Goal: Task Accomplishment & Management: Use online tool/utility

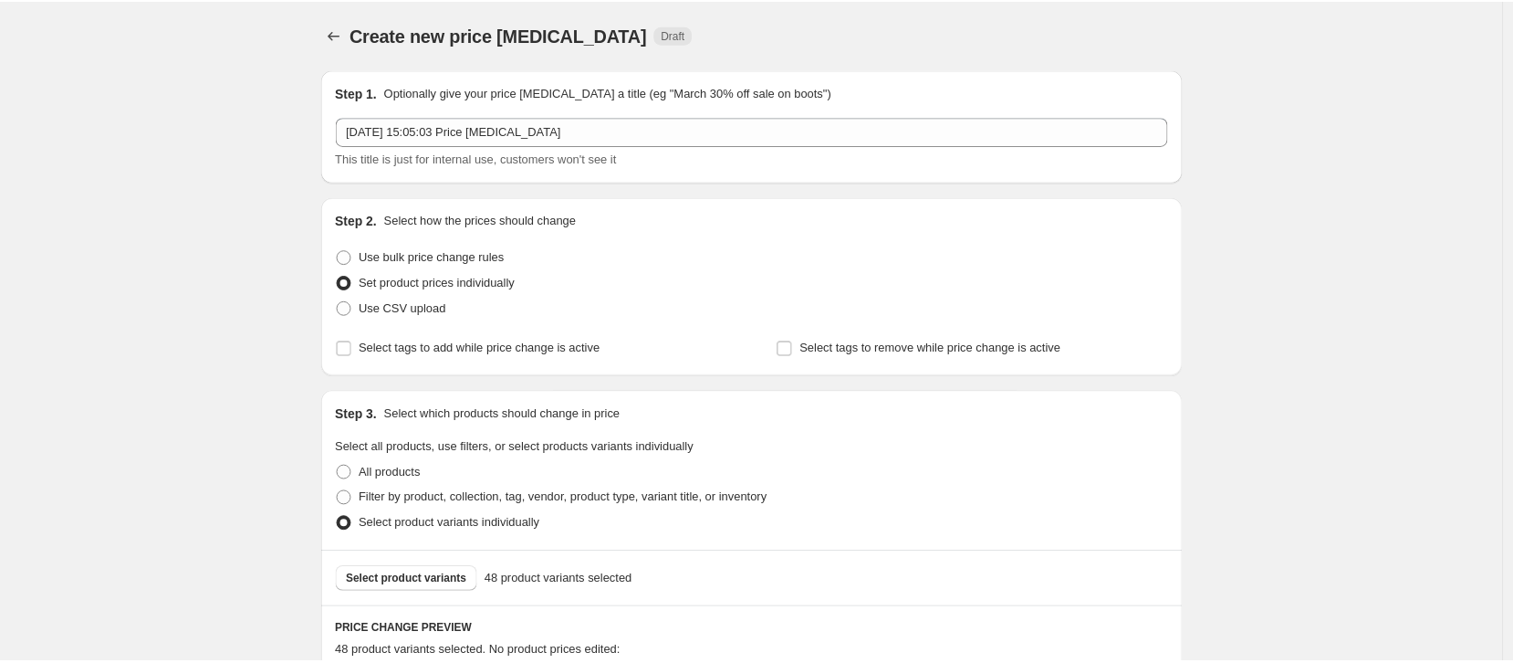
scroll to position [2143, 0]
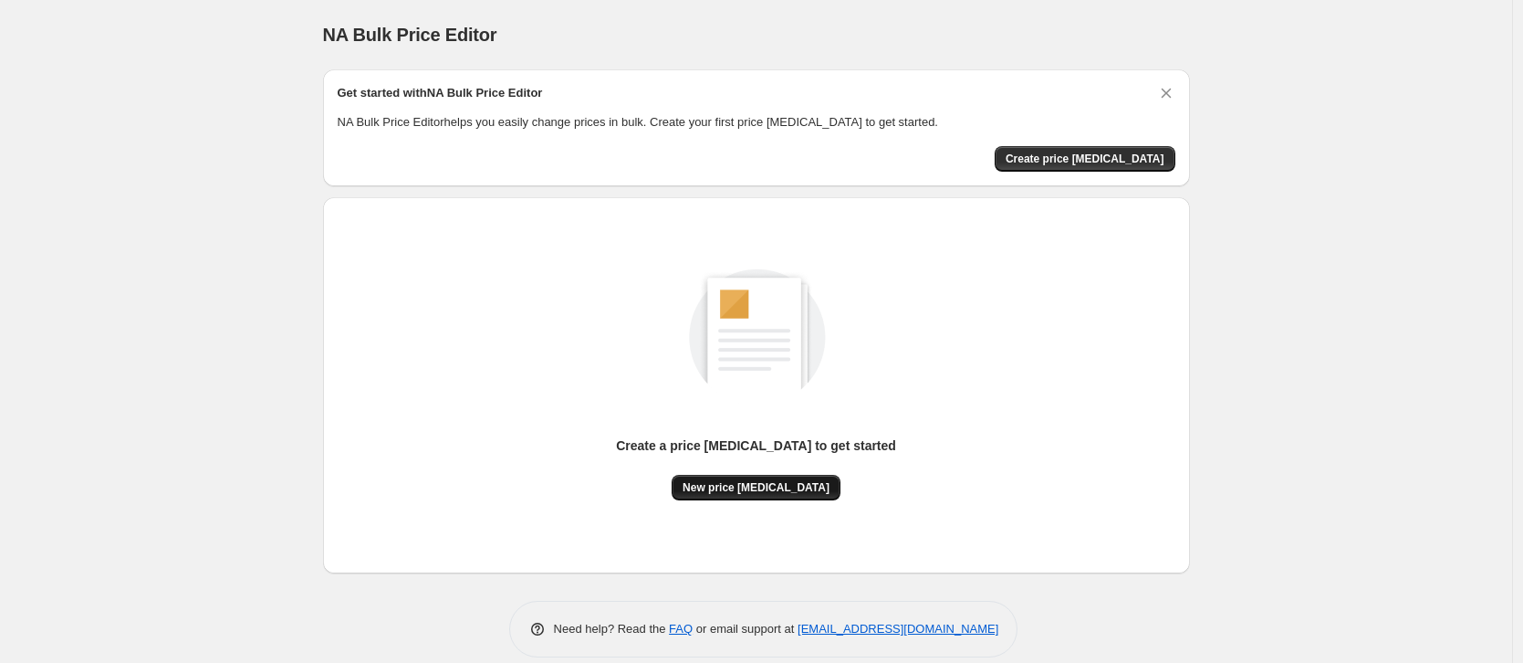
click at [790, 488] on span "New price [MEDICAL_DATA]" at bounding box center [756, 487] width 147 height 15
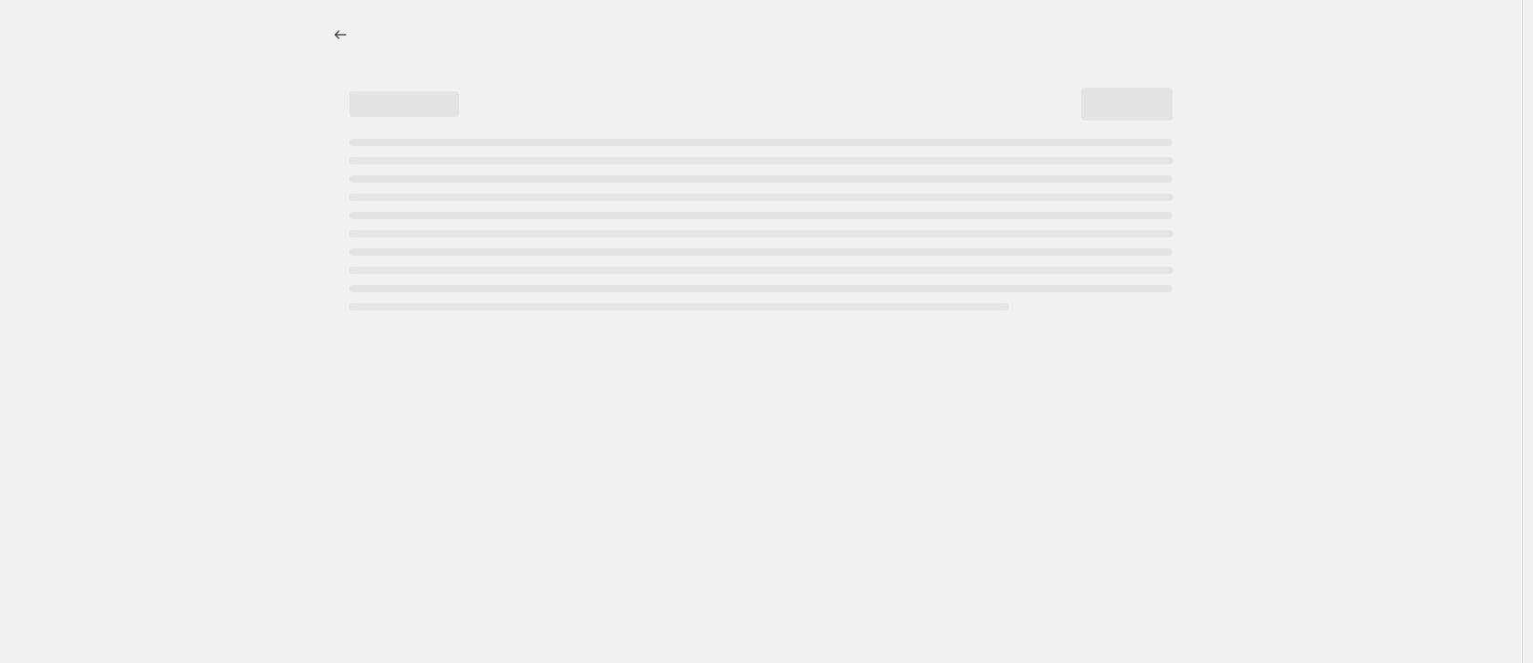
select select "percentage"
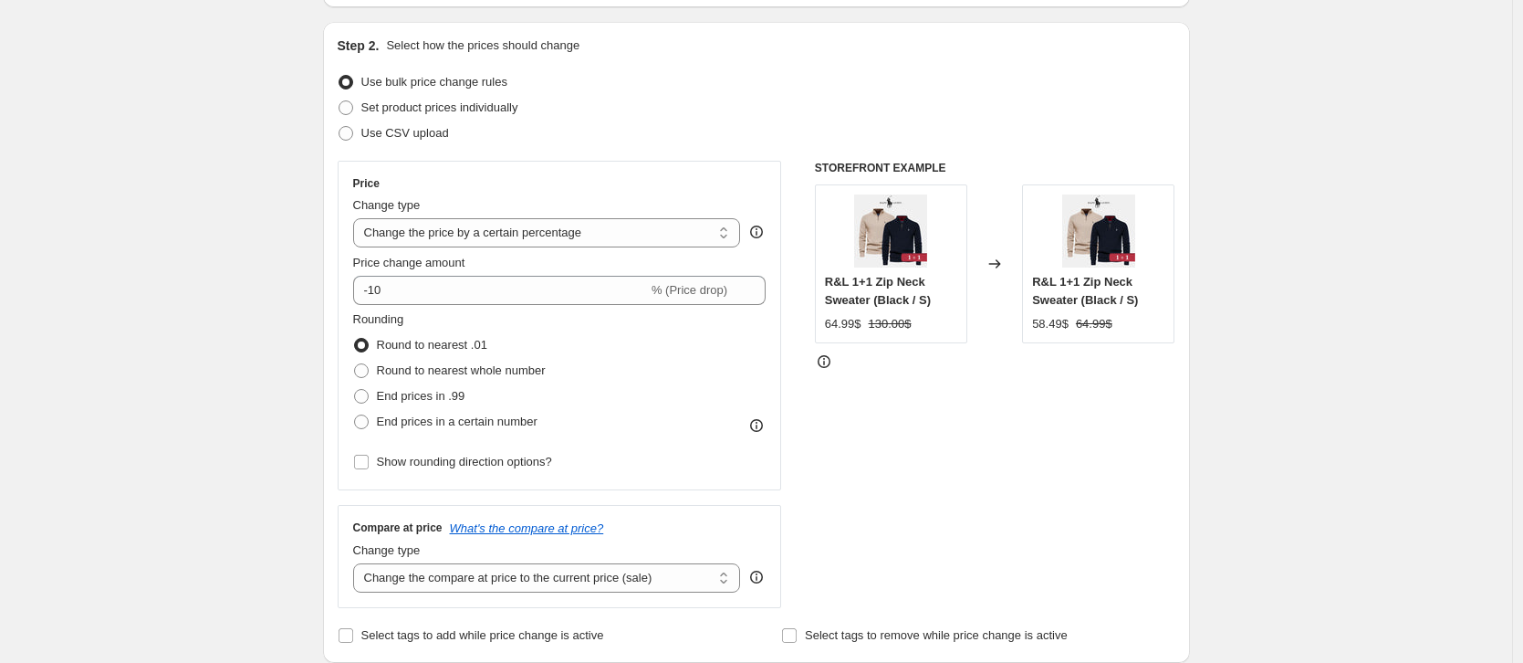
scroll to position [195, 0]
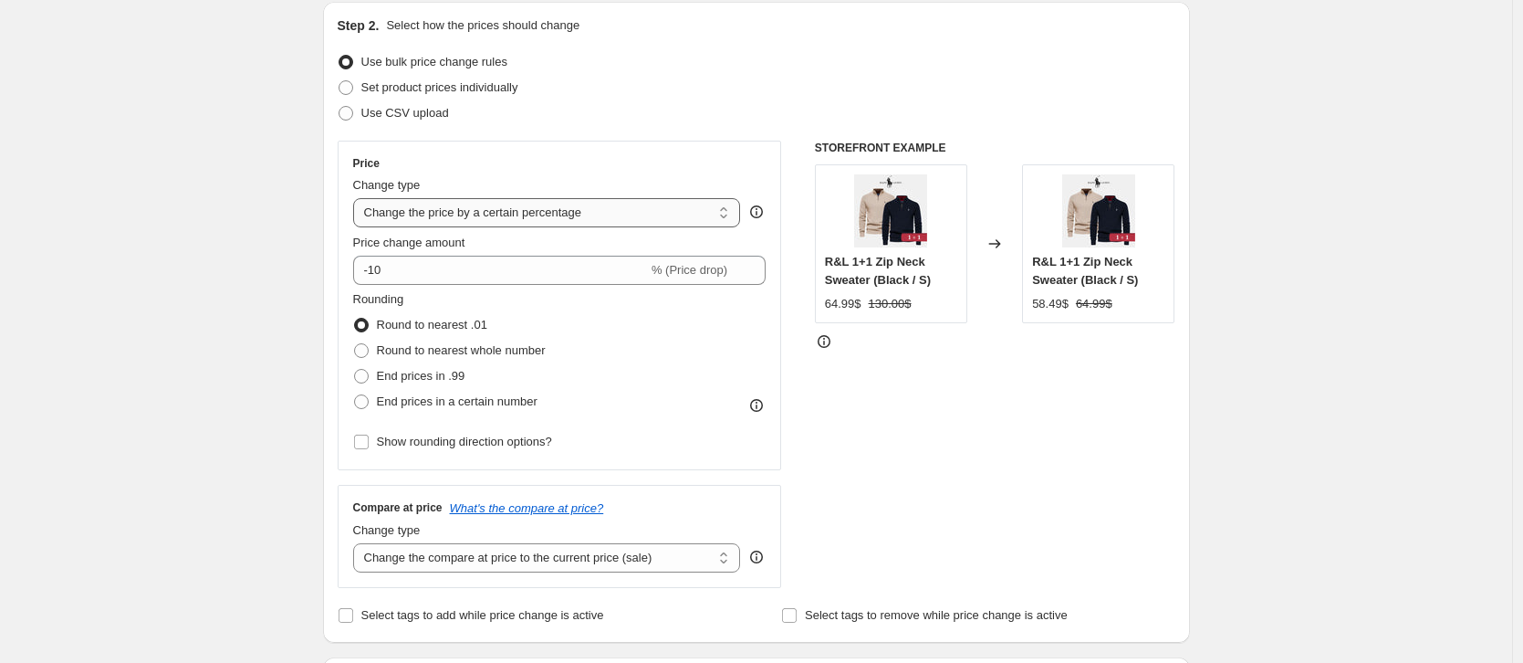
click at [557, 224] on select "Change the price to a certain amount Change the price by a certain amount Chang…" at bounding box center [547, 212] width 388 height 29
click at [358, 198] on select "Change the price to a certain amount Change the price by a certain amount Chang…" at bounding box center [547, 212] width 388 height 29
click at [763, 211] on icon at bounding box center [756, 211] width 13 height 13
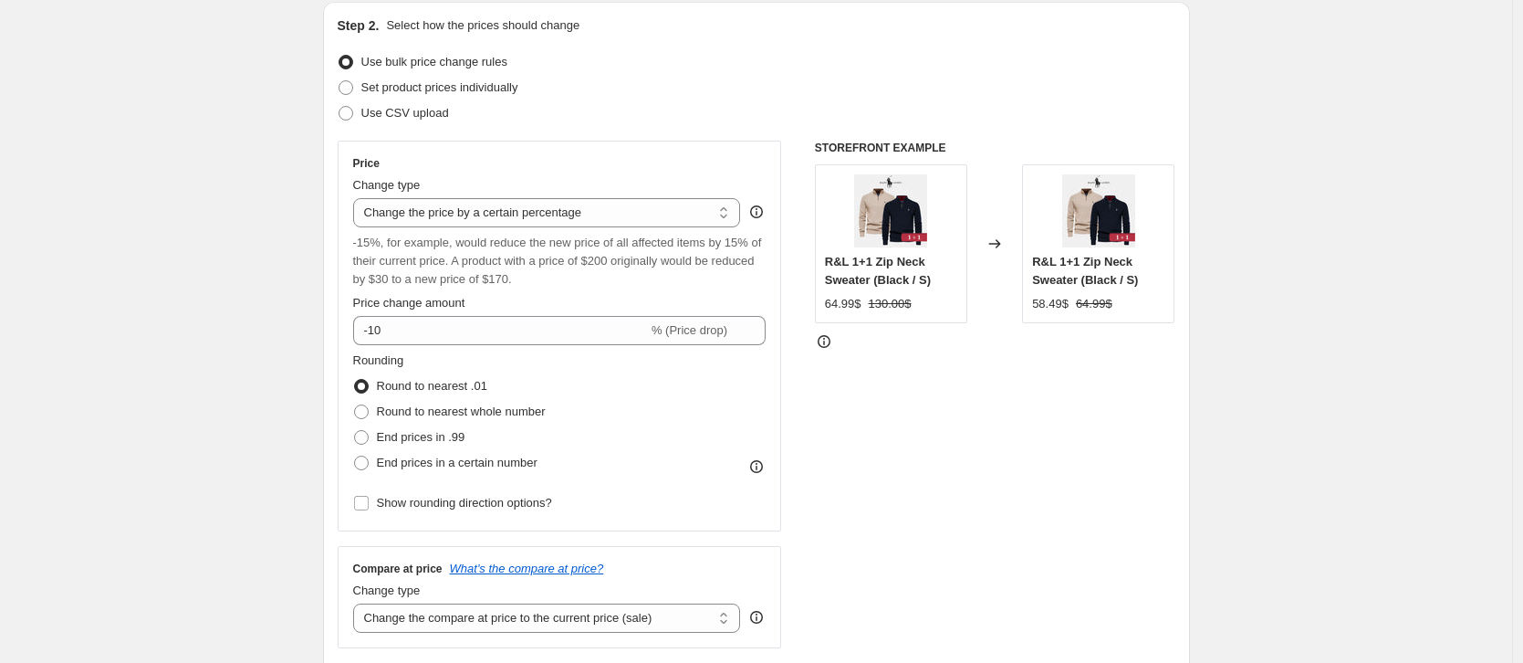
click at [766, 211] on icon at bounding box center [756, 212] width 18 height 18
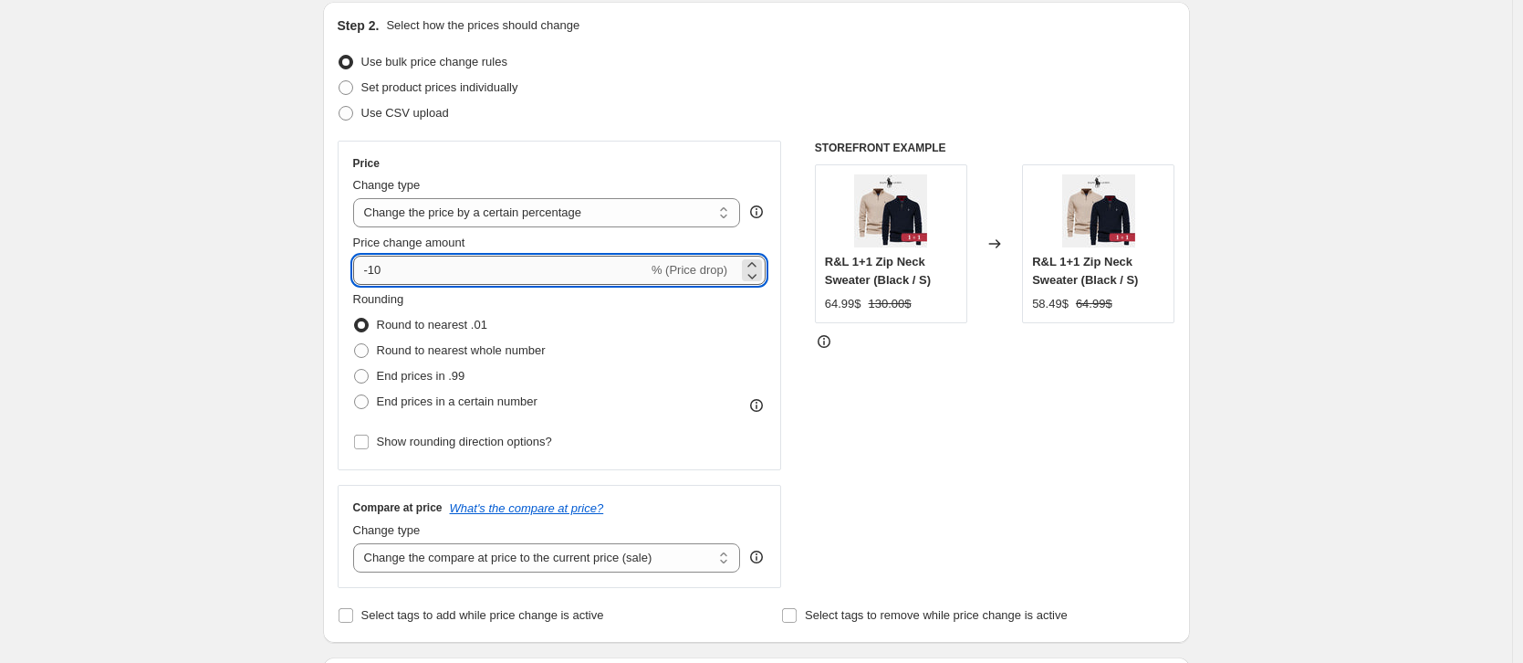
click at [443, 268] on input "-10" at bounding box center [500, 270] width 295 height 29
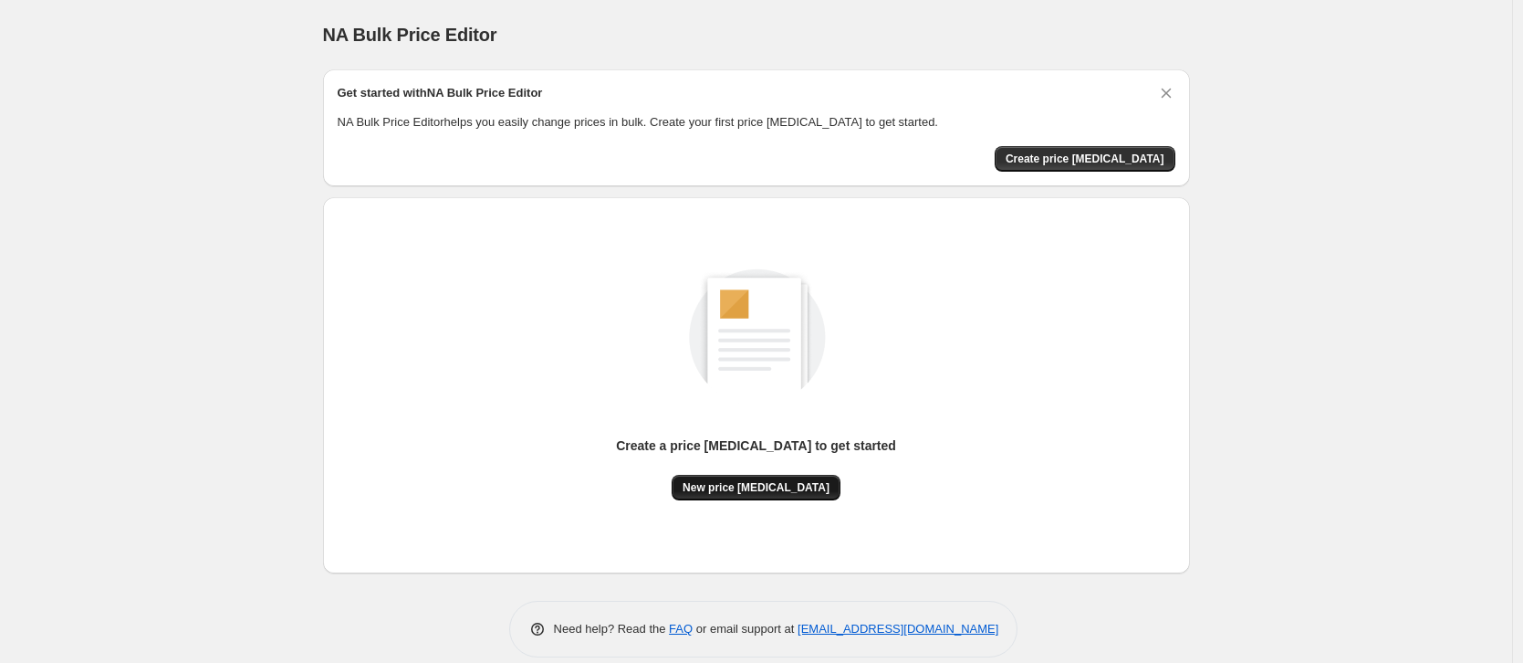
click at [783, 494] on button "New price [MEDICAL_DATA]" at bounding box center [756, 488] width 169 height 26
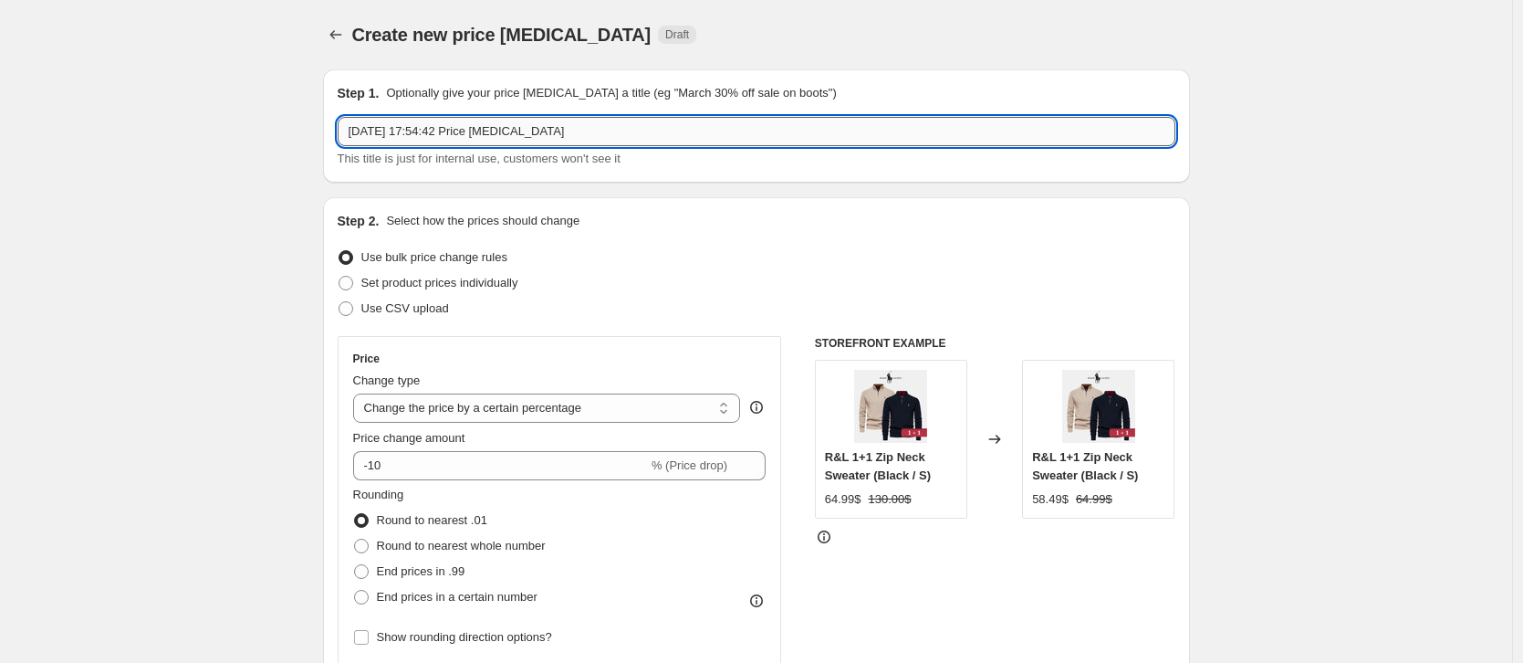
click at [633, 137] on input "1 sept. 2025, 17:54:42 Price change job" at bounding box center [757, 131] width 838 height 29
click at [763, 402] on icon at bounding box center [756, 407] width 13 height 13
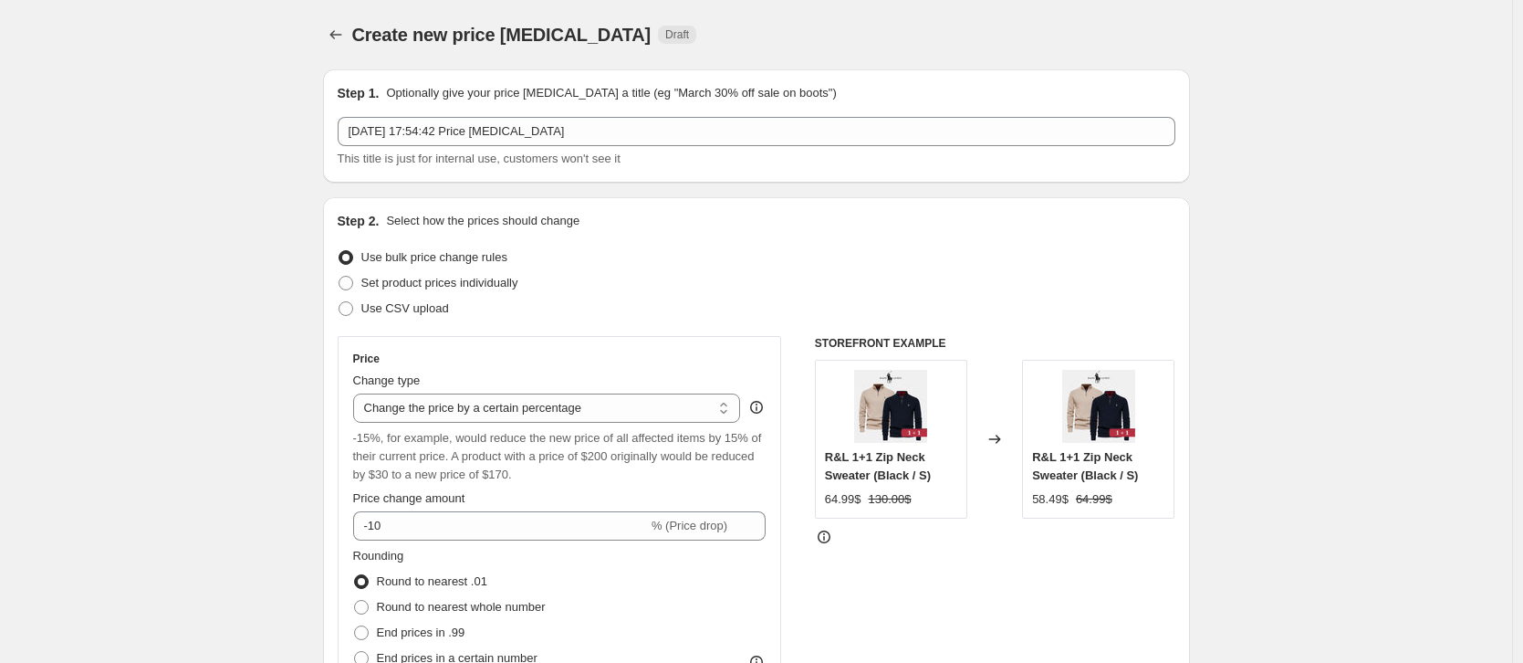
click at [763, 402] on icon at bounding box center [756, 407] width 13 height 13
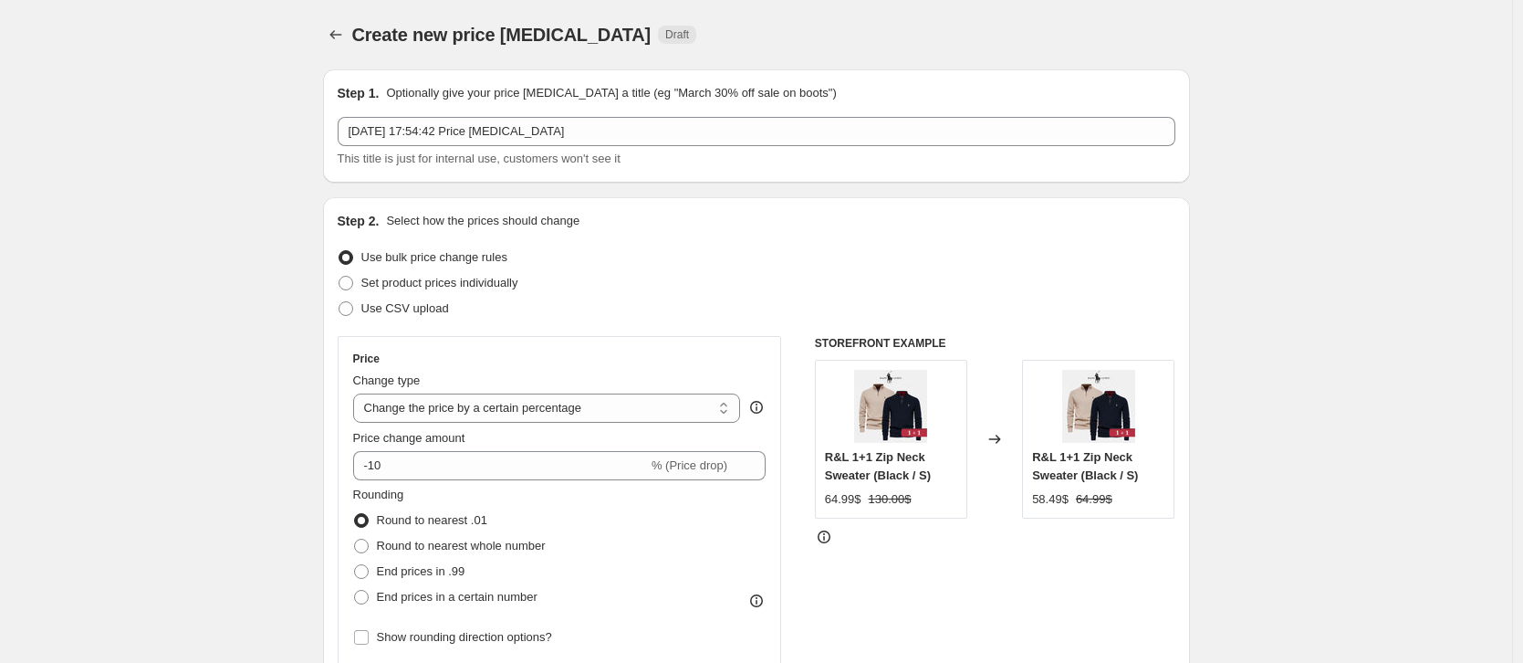
click at [627, 390] on div "Change type" at bounding box center [547, 380] width 388 height 18
click at [631, 402] on select "Change the price to a certain amount Change the price by a certain amount Chang…" at bounding box center [547, 407] width 388 height 29
select select "to"
click at [358, 393] on select "Change the price to a certain amount Change the price by a certain amount Chang…" at bounding box center [547, 407] width 388 height 29
type input "80.00"
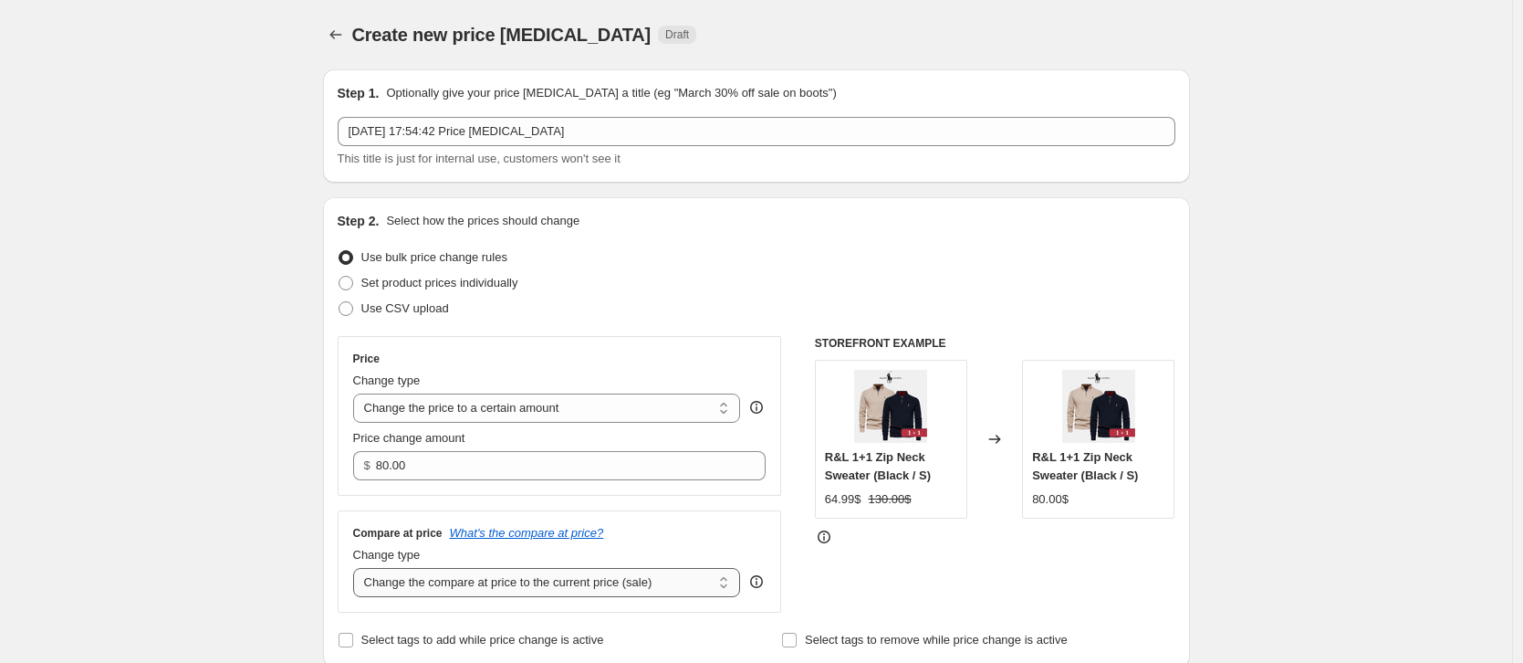
click at [504, 574] on select "Change the compare at price to the current price (sale) Change the compare at p…" at bounding box center [547, 582] width 388 height 29
select select "to"
click at [358, 568] on select "Change the compare at price to the current price (sale) Change the compare at p…" at bounding box center [547, 582] width 388 height 29
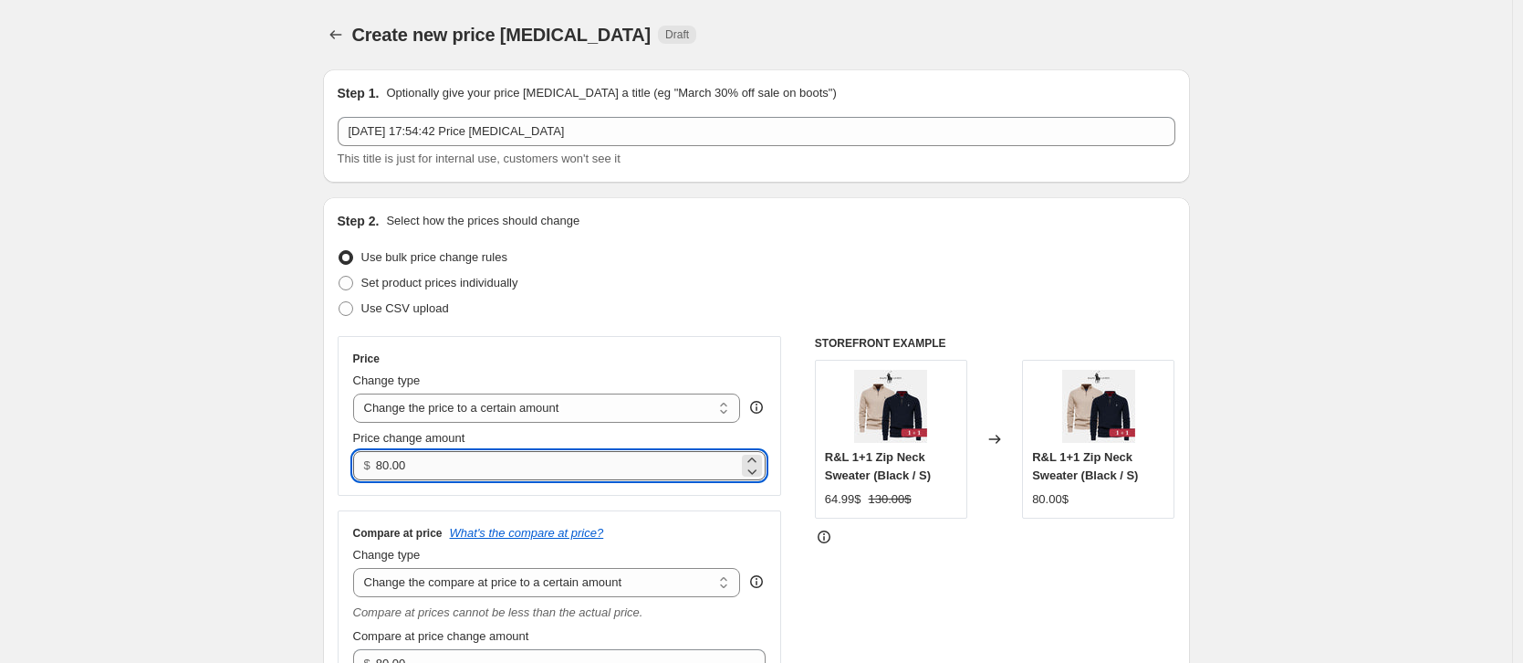
click at [388, 465] on input "80.00" at bounding box center [557, 465] width 362 height 29
click at [413, 472] on input "80.00" at bounding box center [557, 465] width 362 height 29
type input "79"
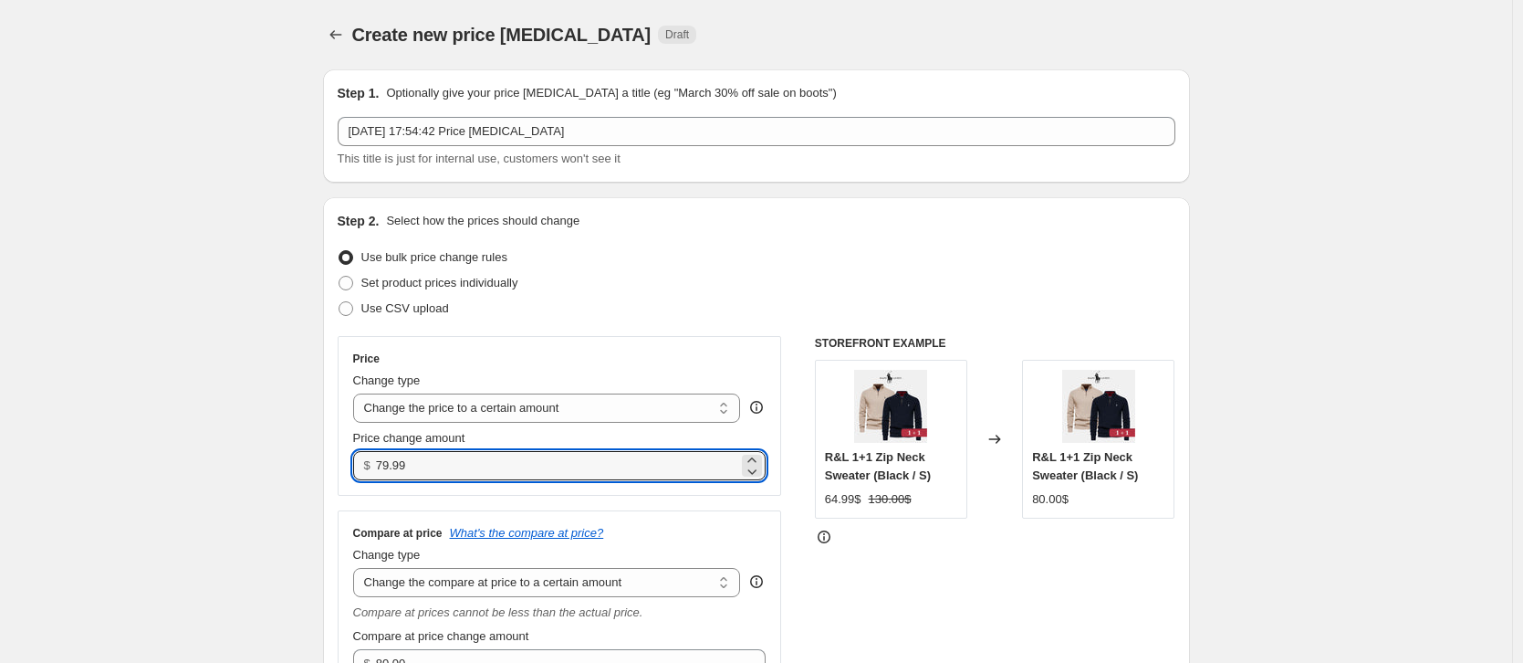
type input "79.99"
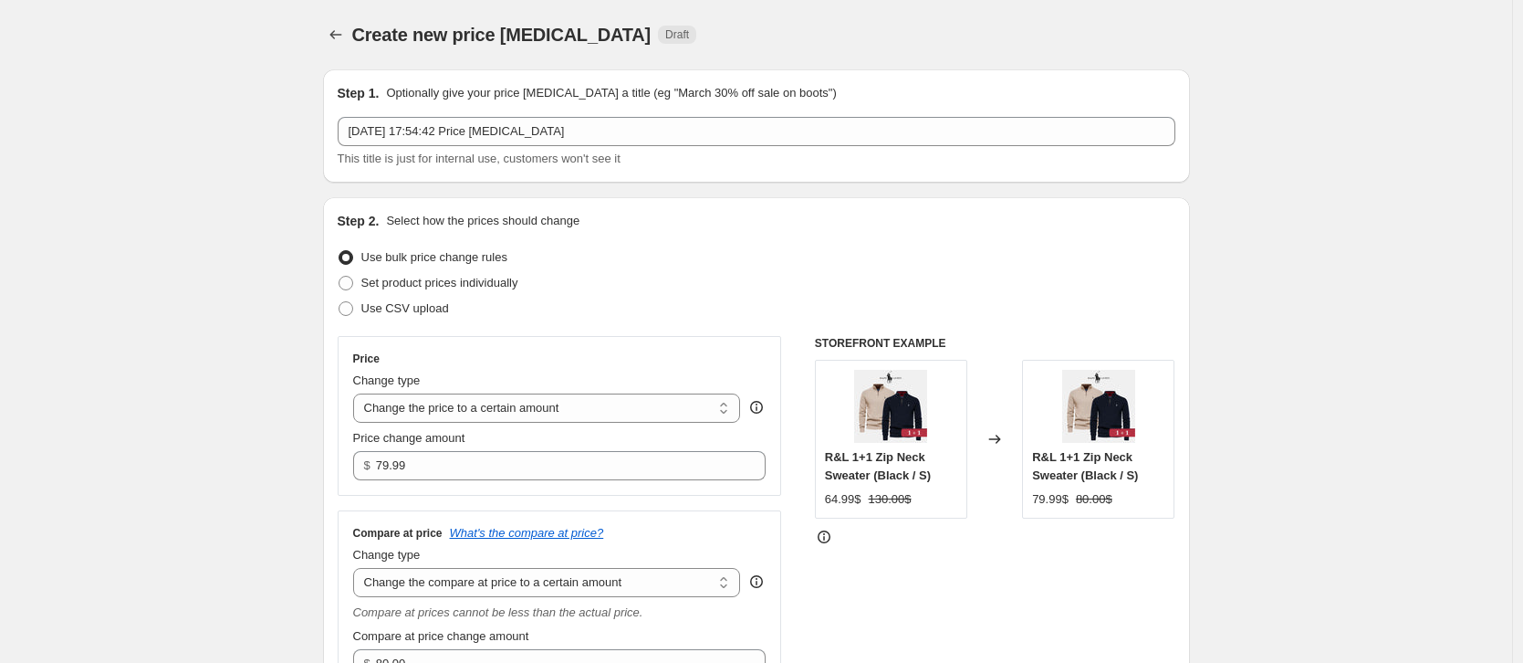
click at [428, 496] on div "Price Change type Change the price to a certain amount Change the price by a ce…" at bounding box center [560, 515] width 444 height 358
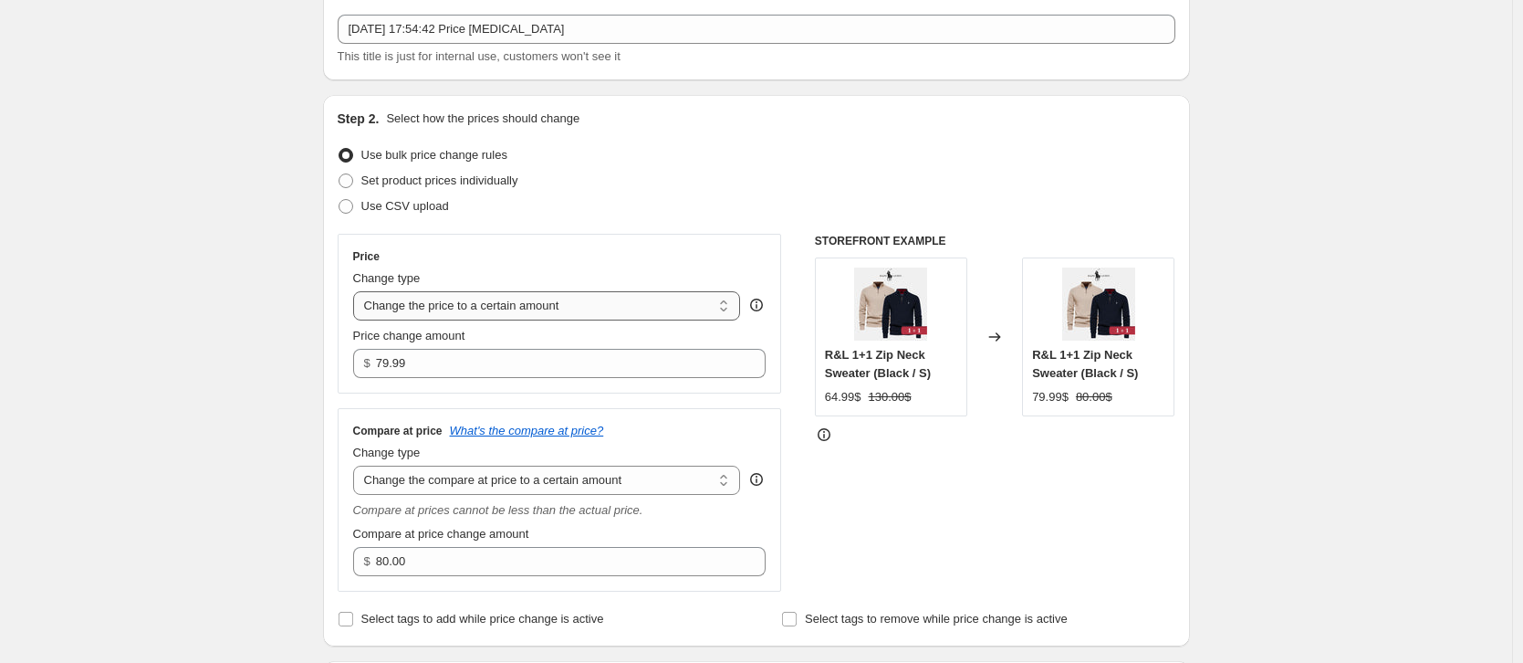
scroll to position [295, 0]
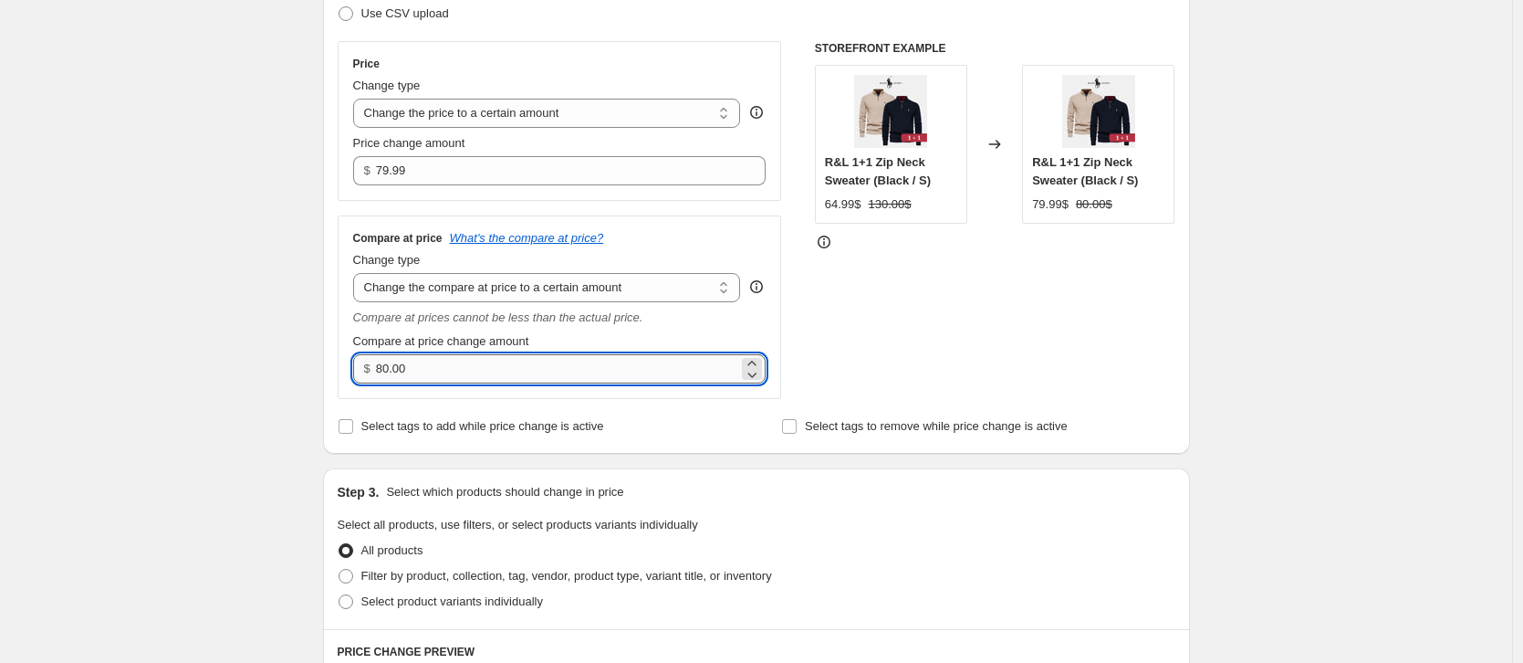
click at [484, 364] on input "80.00" at bounding box center [557, 368] width 362 height 29
click at [482, 366] on input "80.00" at bounding box center [557, 368] width 362 height 29
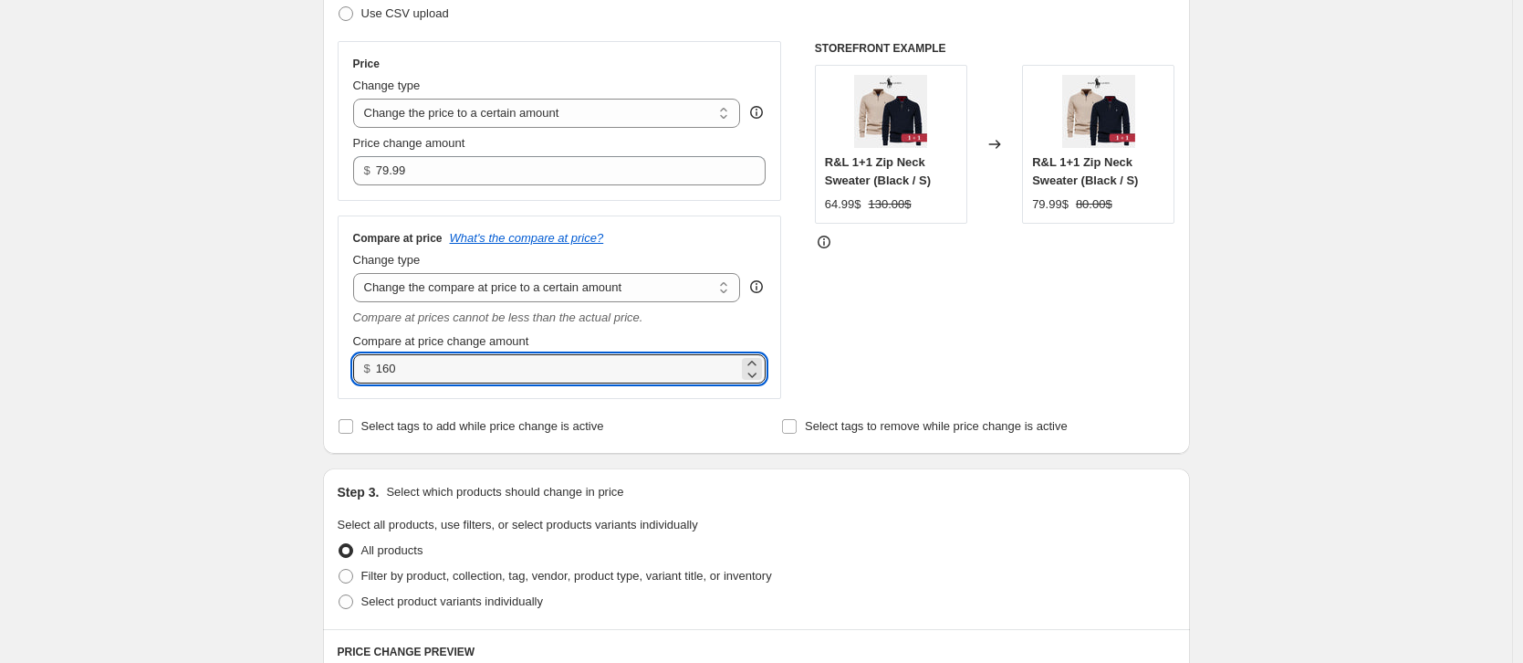
type input "160.00"
click at [618, 401] on div "Step 2. Select how the prices should change Use bulk price change rules Set pro…" at bounding box center [757, 178] width 838 height 522
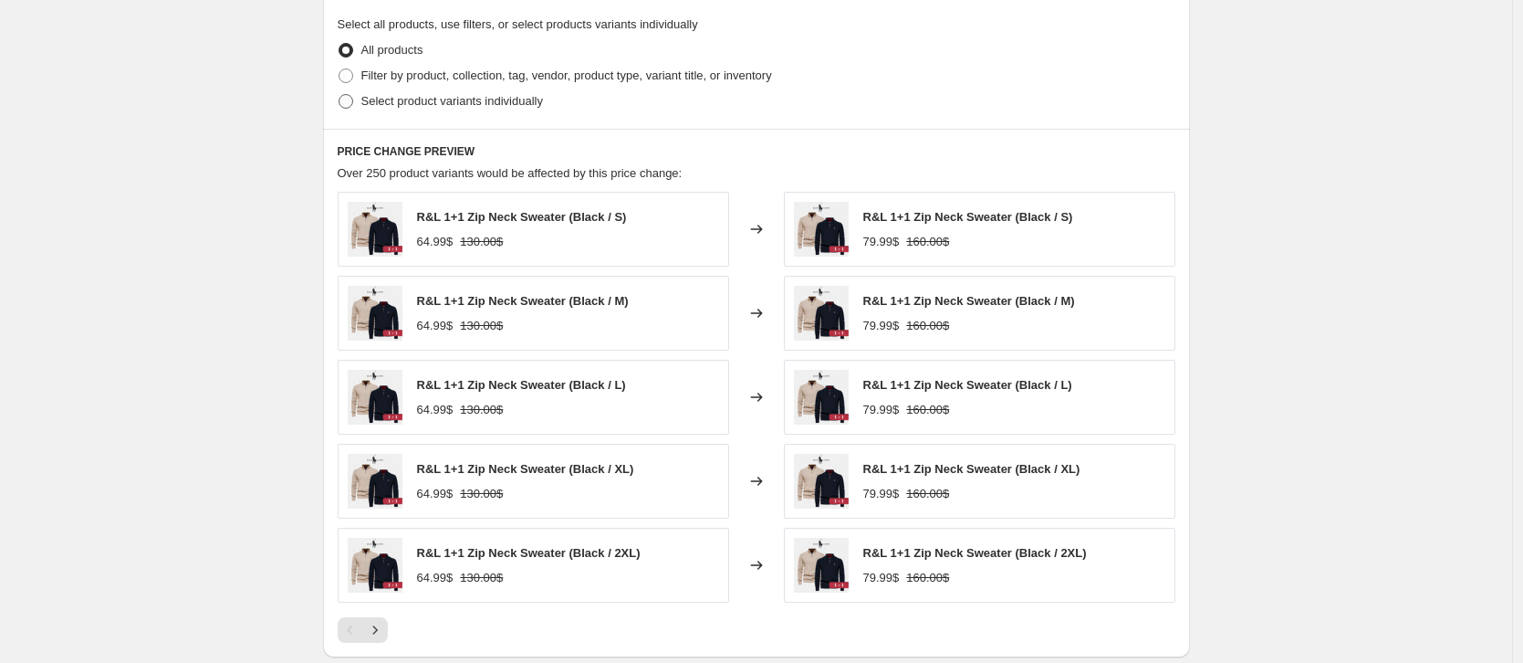
scroll to position [796, 0]
click at [475, 99] on span "Select product variants individually" at bounding box center [452, 100] width 182 height 14
click at [339, 94] on input "Select product variants individually" at bounding box center [339, 93] width 1 height 1
radio input "true"
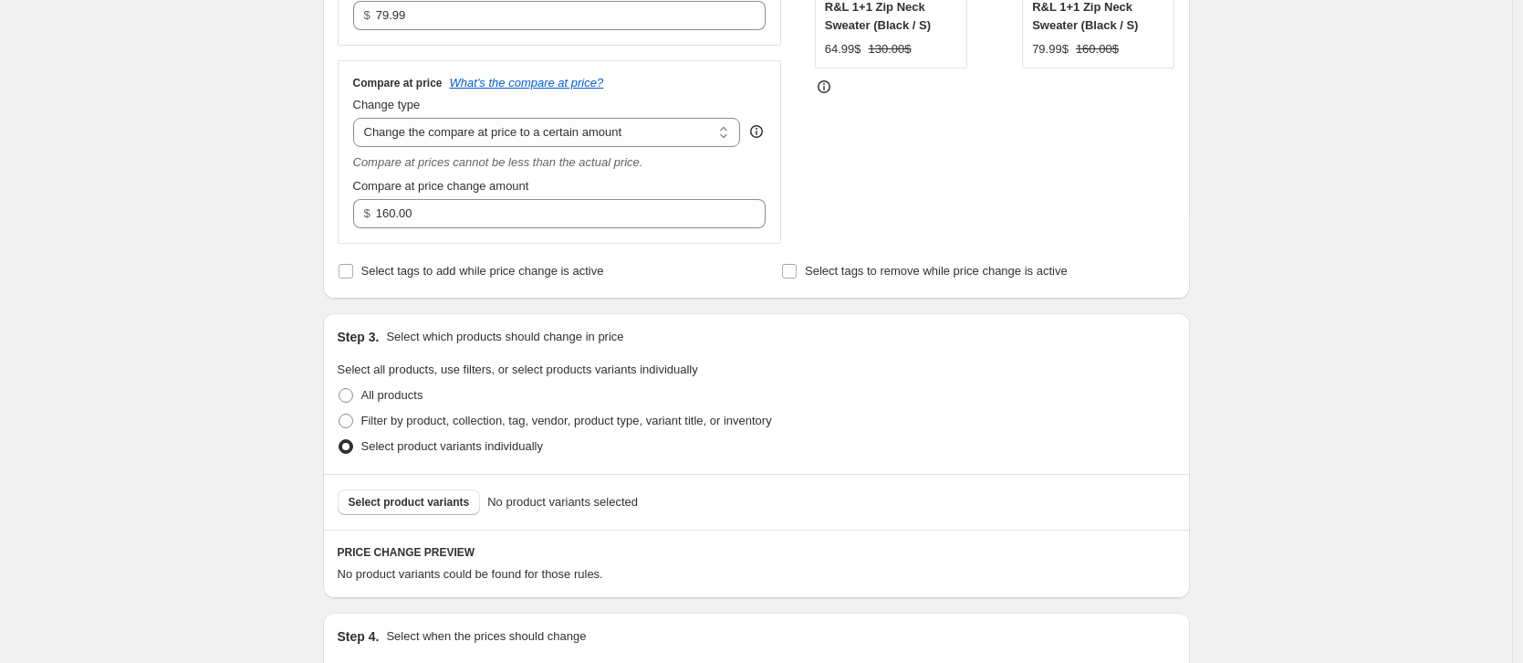
scroll to position [449, 0]
click at [415, 511] on button "Select product variants" at bounding box center [409, 503] width 143 height 26
click at [353, 392] on span at bounding box center [346, 396] width 15 height 15
click at [339, 390] on input "All products" at bounding box center [339, 389] width 1 height 1
radio input "true"
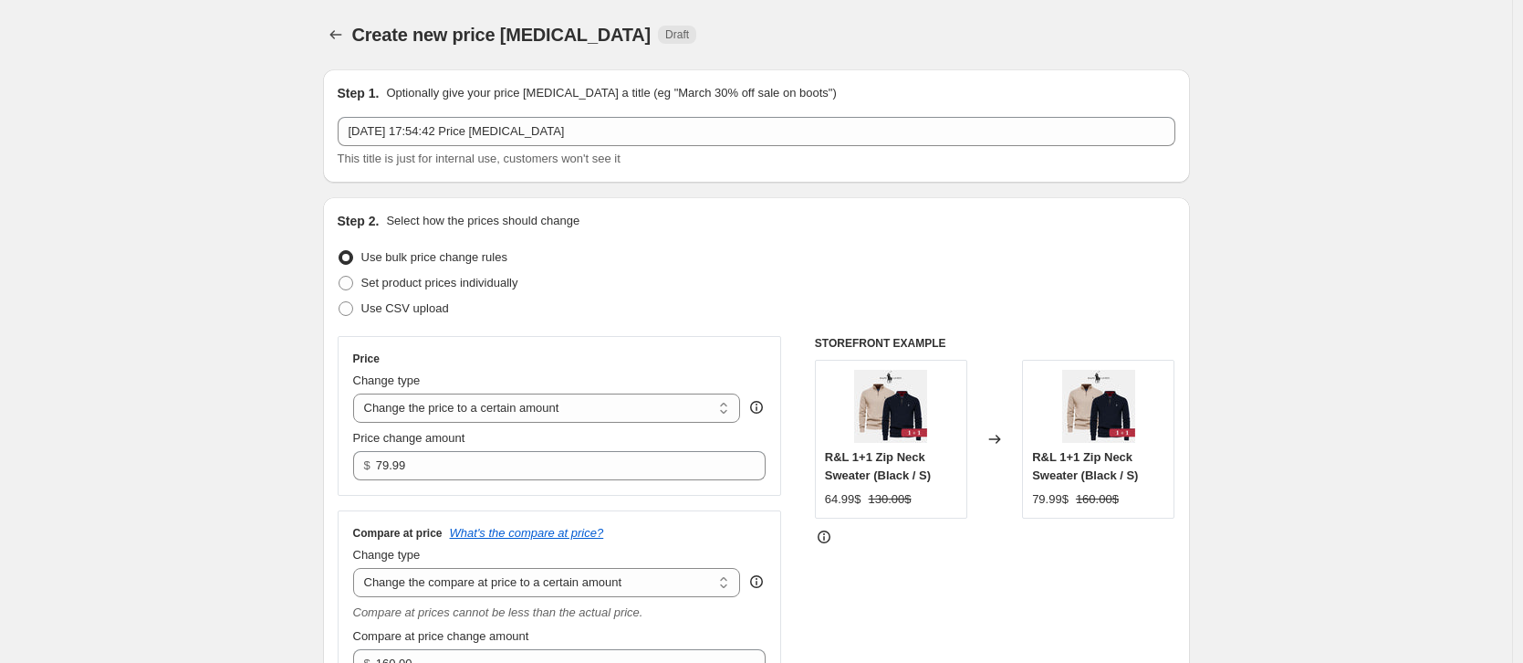
scroll to position [1072, 0]
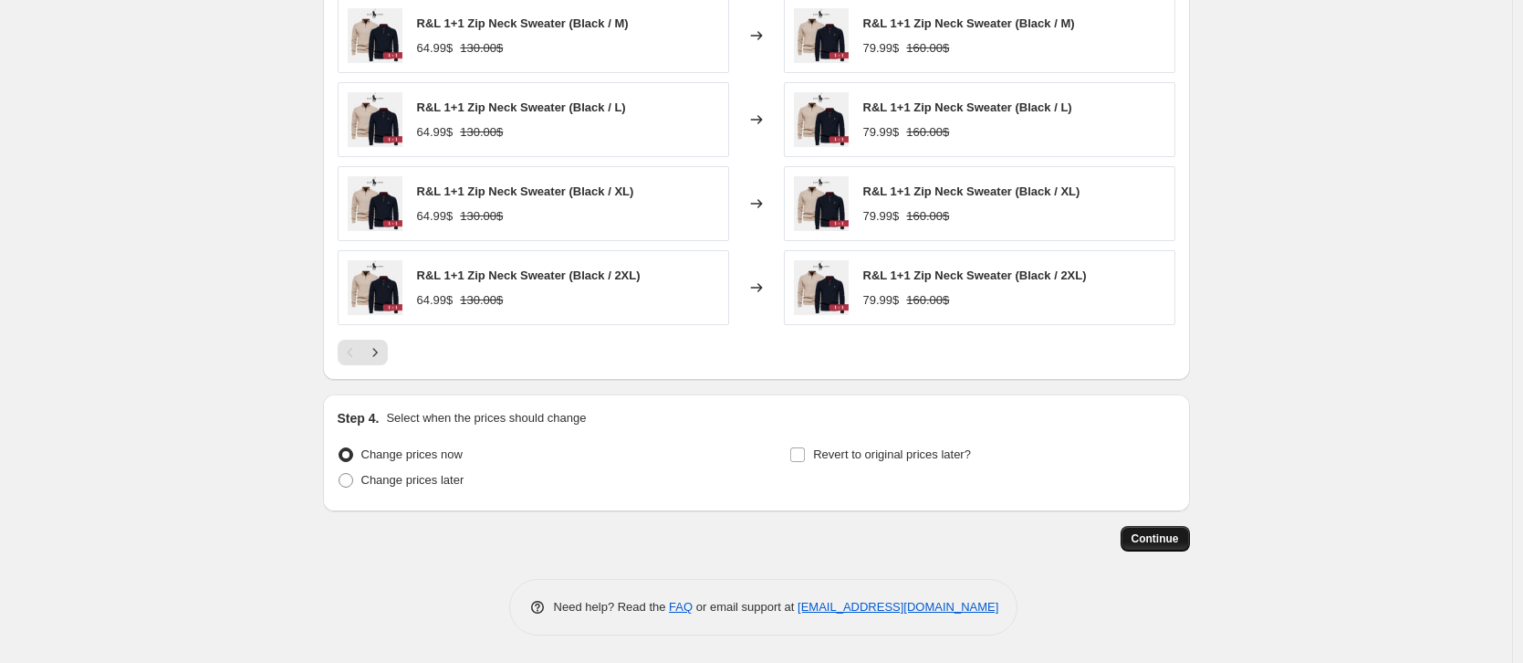
click at [1157, 544] on span "Continue" at bounding box center [1155, 538] width 47 height 15
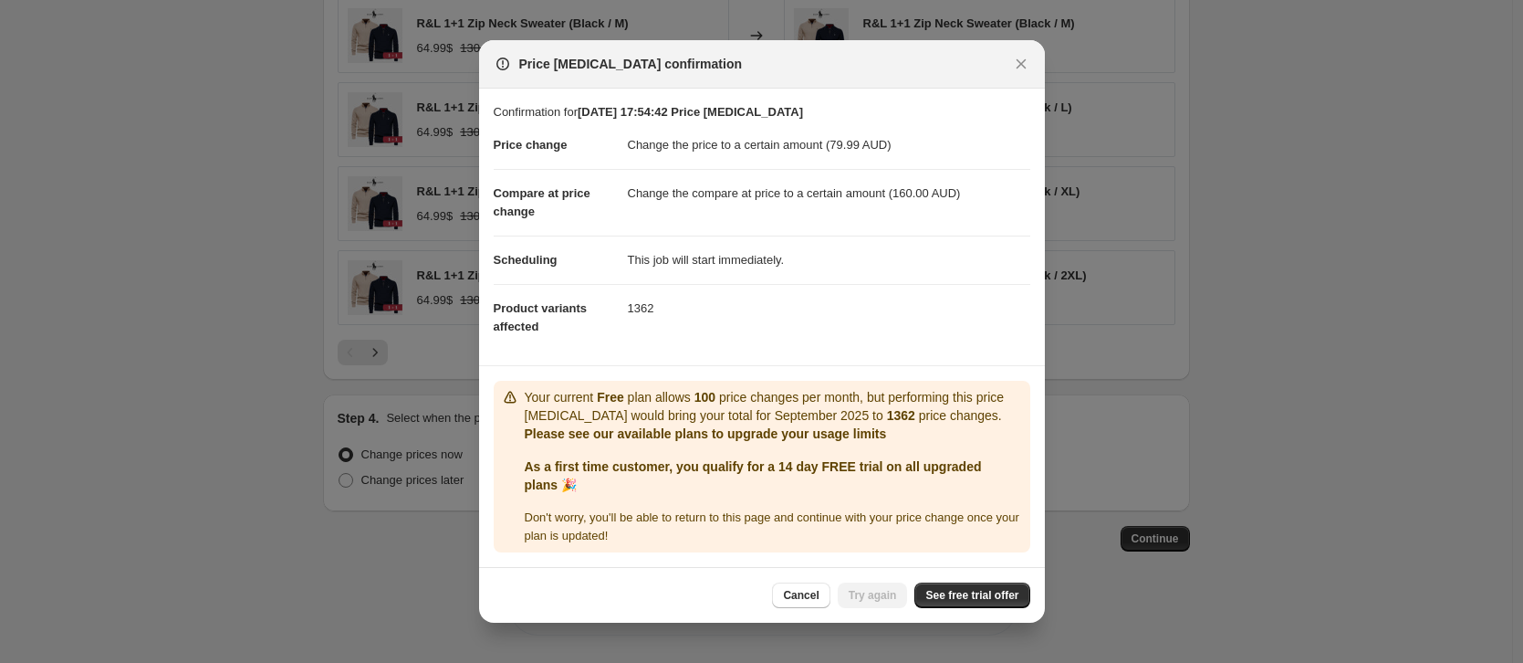
click at [628, 312] on dd "1362" at bounding box center [829, 308] width 402 height 48
click at [974, 598] on span "See free trial offer" at bounding box center [971, 595] width 93 height 15
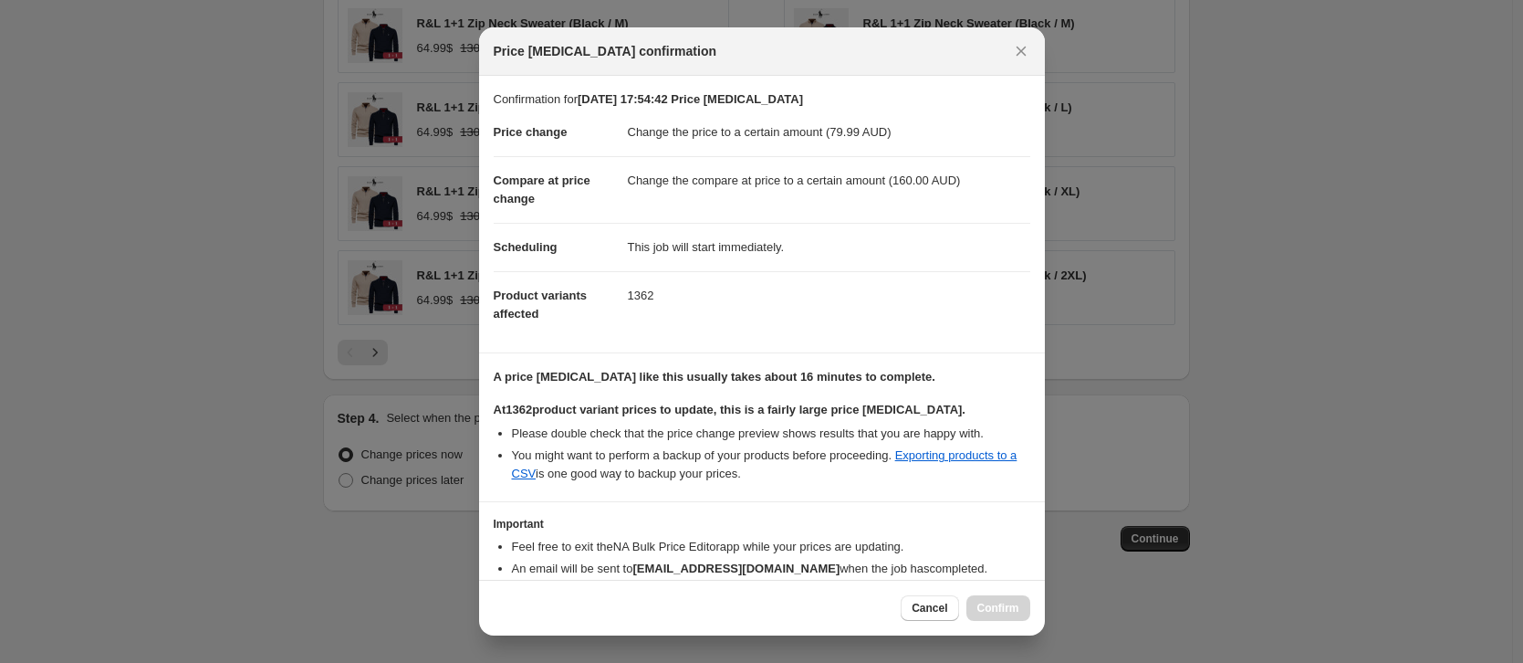
click at [1000, 605] on div "Cancel Confirm" at bounding box center [965, 608] width 129 height 26
click at [834, 370] on b "A price change job like this usually takes about 16 minutes to complete." at bounding box center [715, 377] width 442 height 14
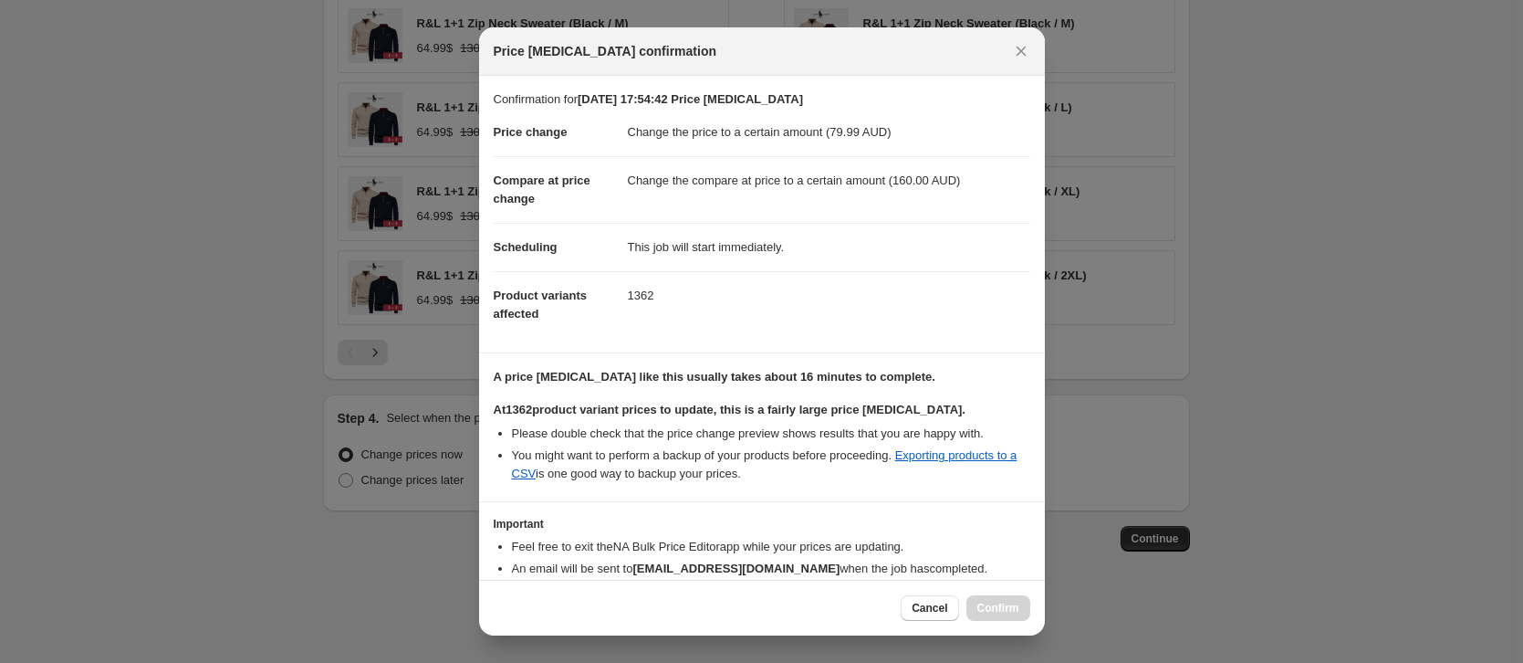
click at [805, 411] on b "At 1362 product variant prices to update, this is a fairly large price change j…" at bounding box center [730, 409] width 472 height 14
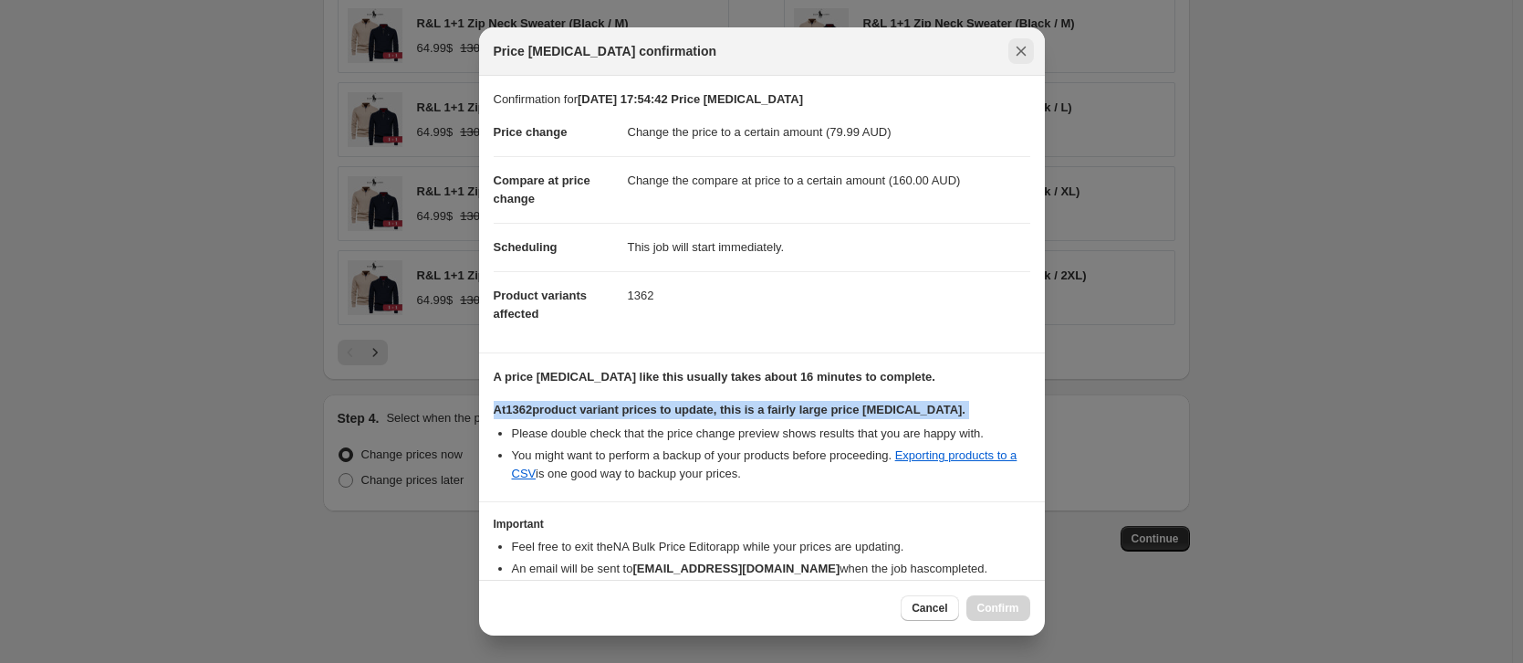
click at [1017, 46] on icon "Close" at bounding box center [1021, 51] width 18 height 18
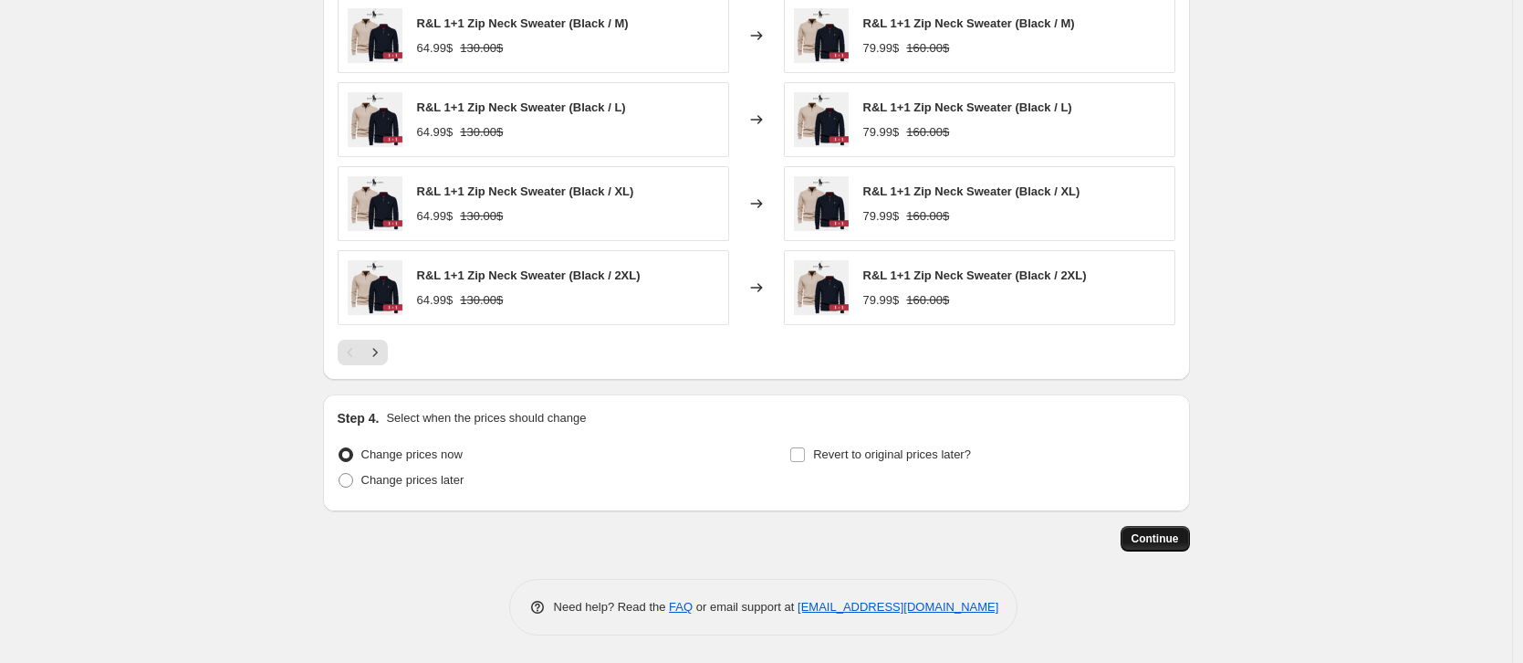
click at [1163, 539] on span "Continue" at bounding box center [1155, 538] width 47 height 15
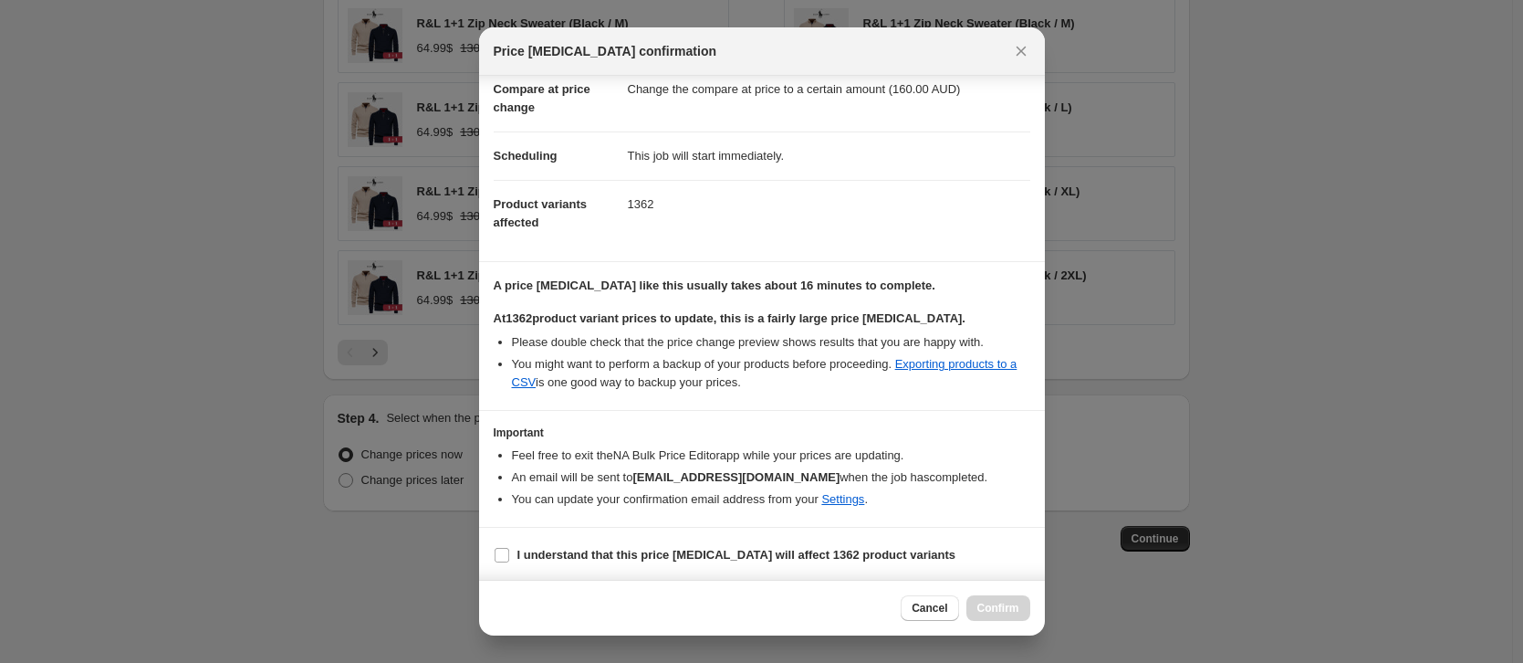
scroll to position [94, 0]
drag, startPoint x: 755, startPoint y: 554, endPoint x: 765, endPoint y: 566, distance: 15.5
click at [755, 554] on b "I understand that this price change job will affect 1362 product variants" at bounding box center [736, 552] width 439 height 14
click at [509, 554] on input "I understand that this price change job will affect 1362 product variants" at bounding box center [502, 552] width 15 height 15
checkbox input "true"
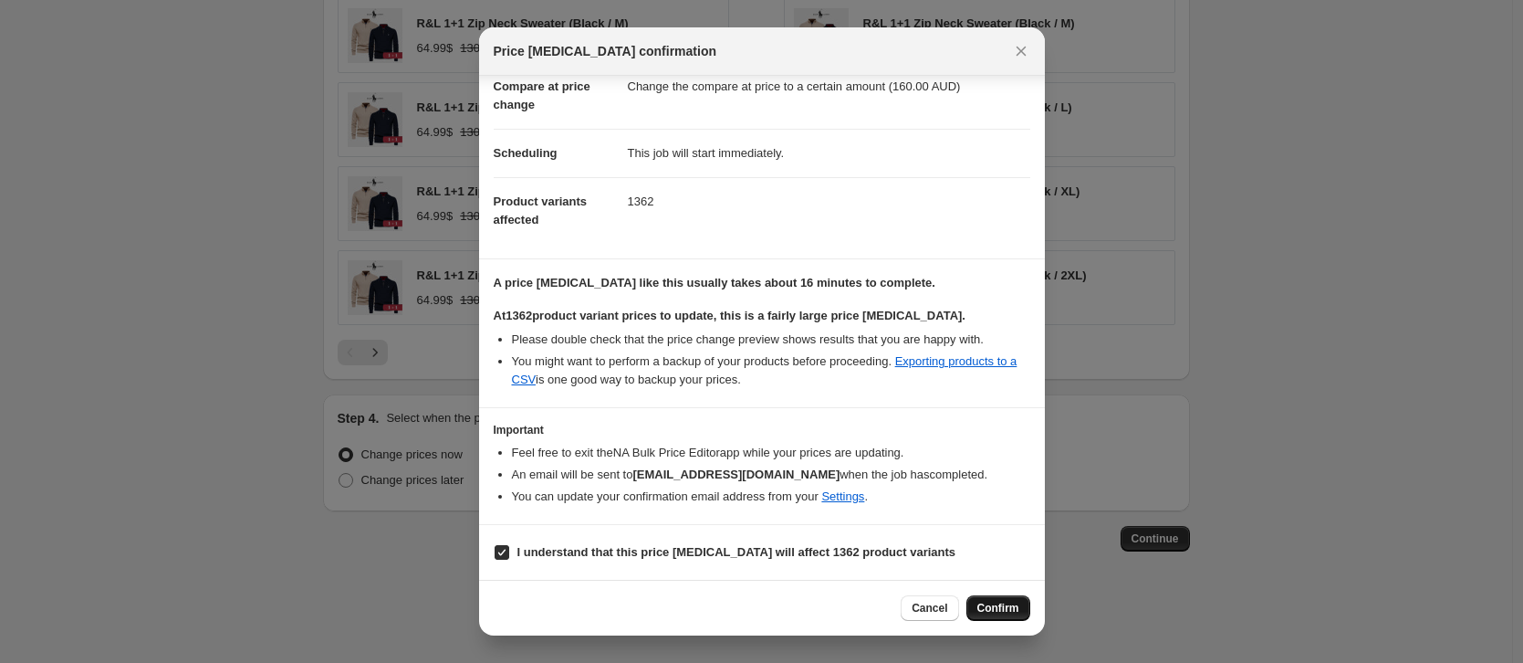
click at [985, 611] on span "Confirm" at bounding box center [998, 607] width 42 height 15
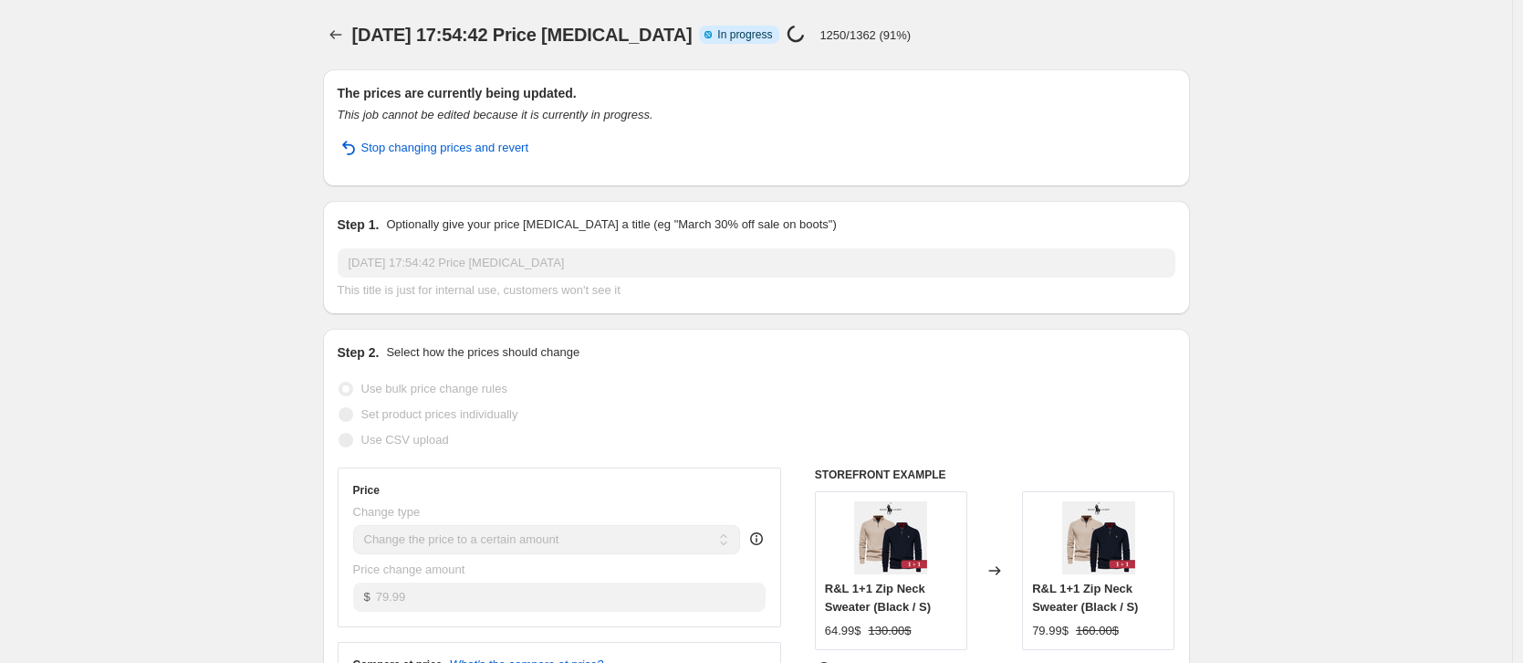
select select "to"
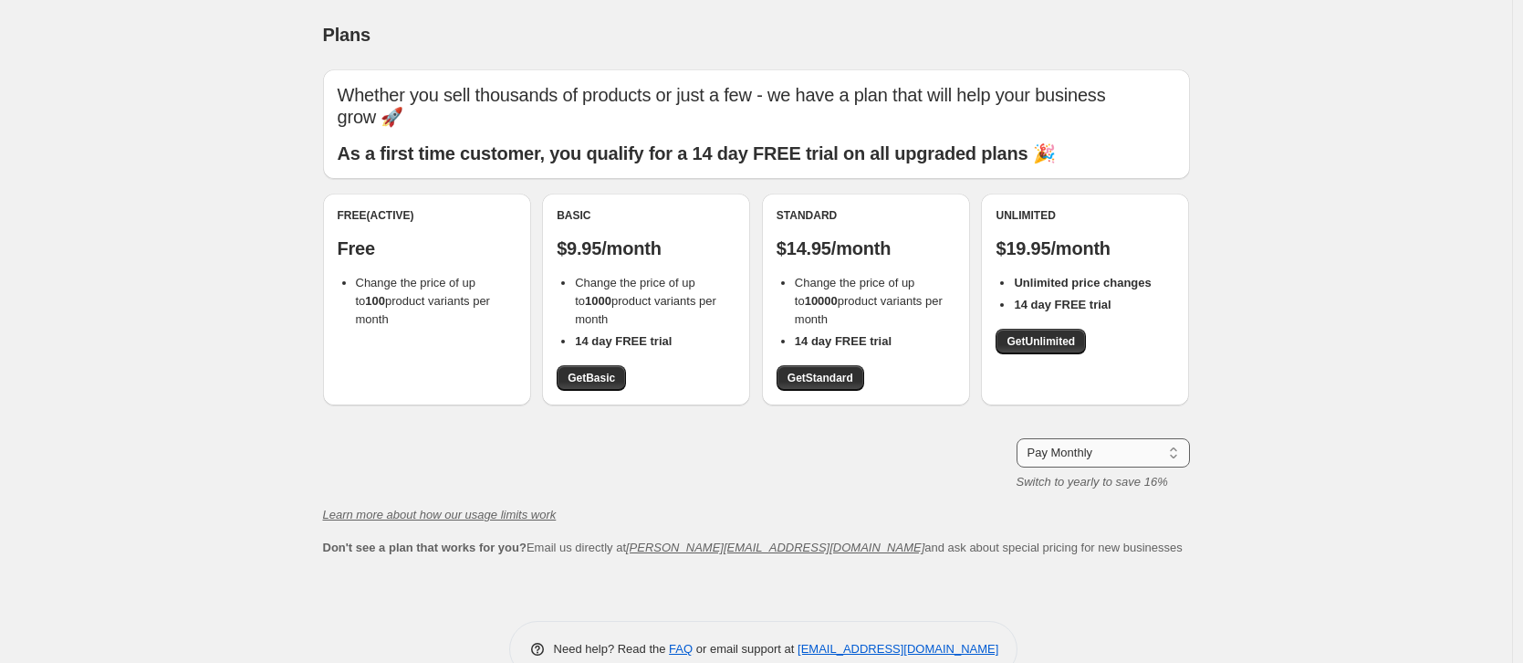
click at [1064, 438] on select "Pay Monthly Pay Yearly (Save 16%)" at bounding box center [1103, 452] width 173 height 29
click at [1021, 438] on select "Pay Monthly Pay Yearly (Save 16%)" at bounding box center [1103, 452] width 173 height 29
click at [853, 370] on span "Get Standard" at bounding box center [821, 377] width 66 height 15
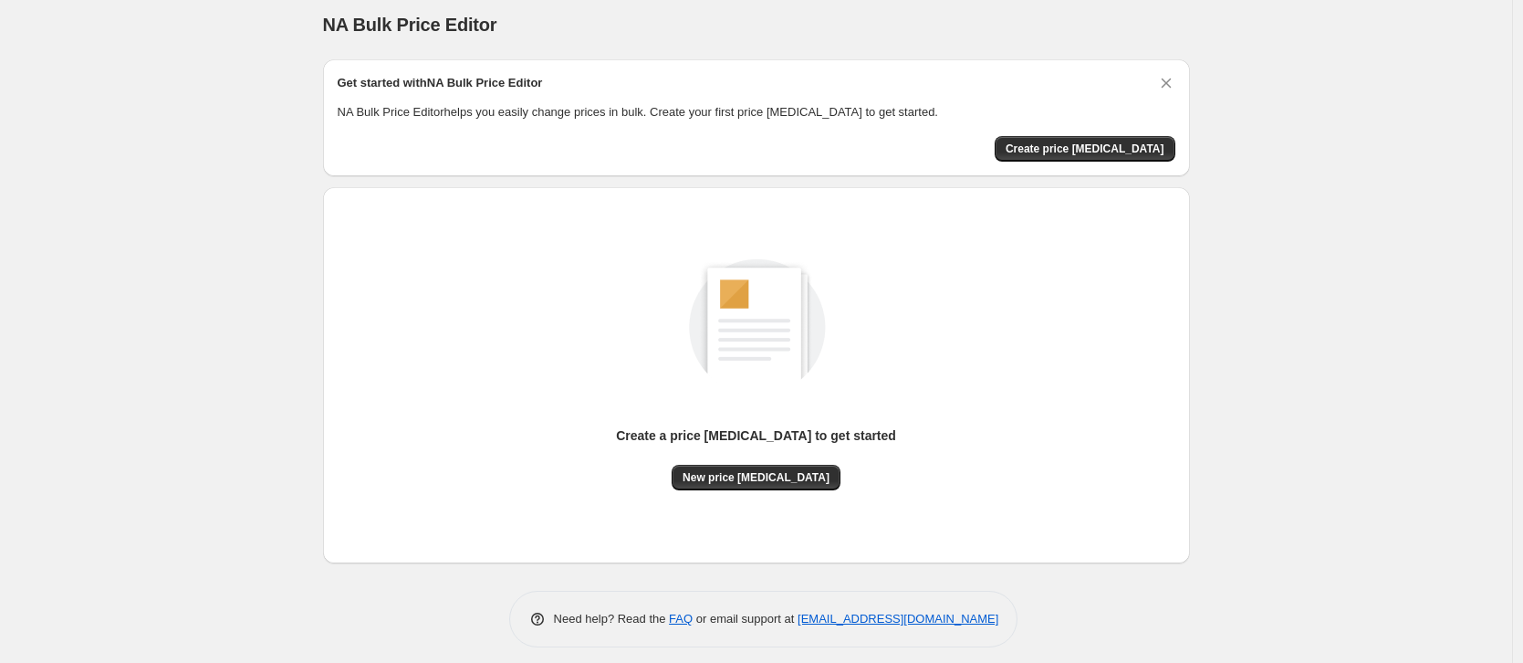
scroll to position [21, 0]
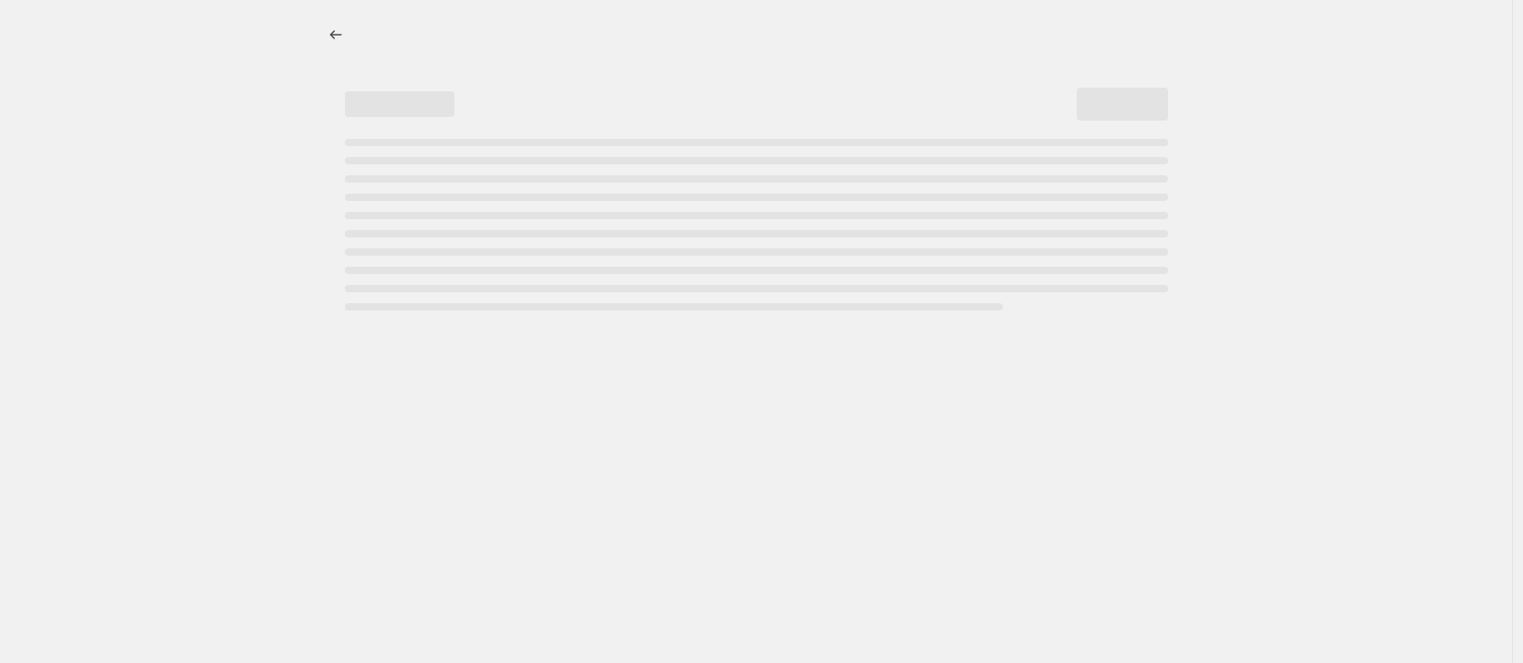
select select "to"
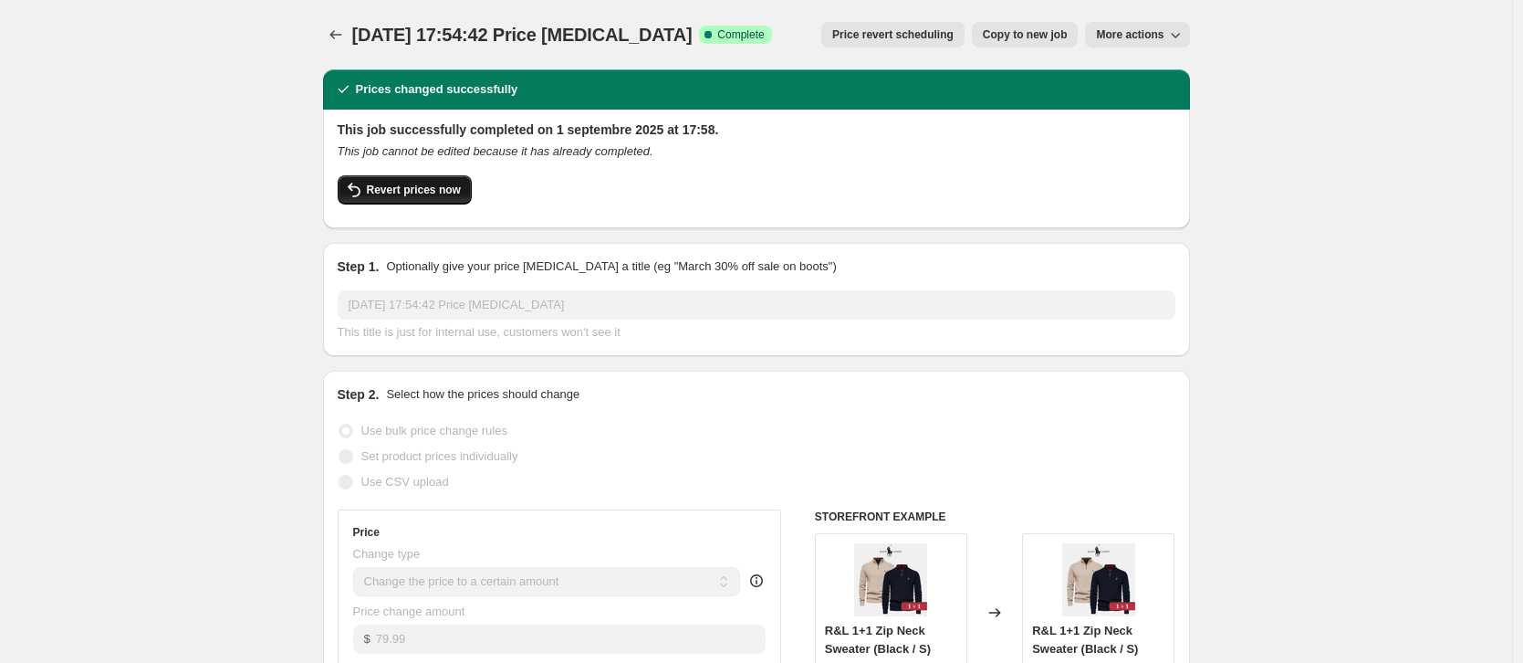
click at [370, 192] on span "Revert prices now" at bounding box center [414, 190] width 94 height 15
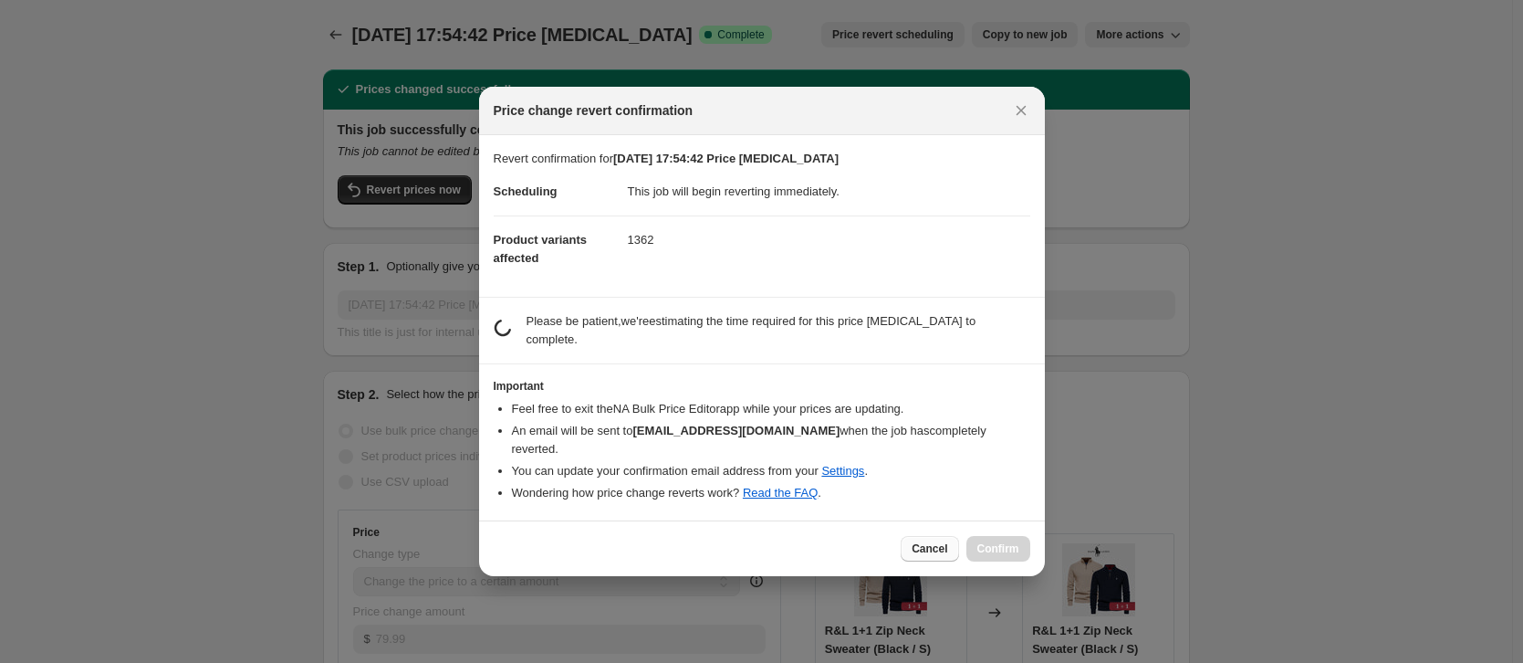
click at [924, 541] on span "Cancel" at bounding box center [930, 548] width 36 height 15
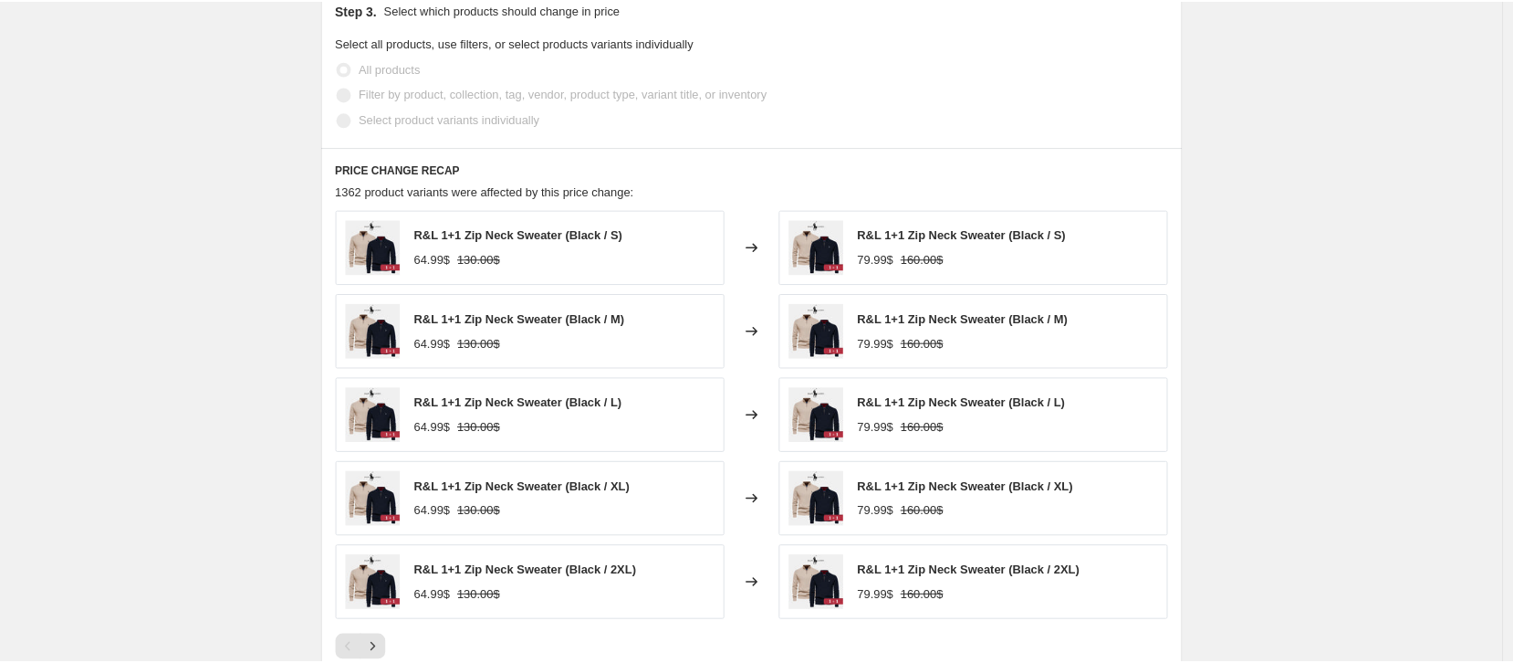
scroll to position [1205, 0]
